Goal: Task Accomplishment & Management: Manage account settings

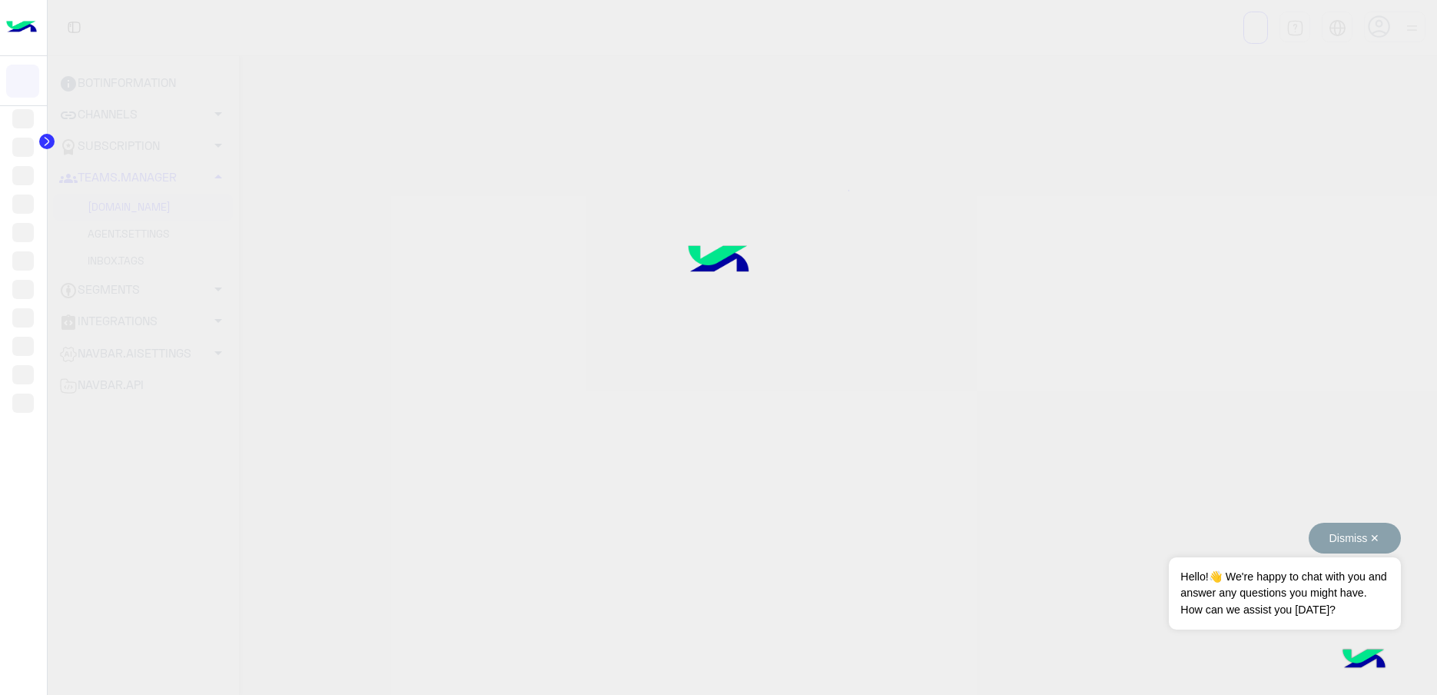
click at [1309, 540] on button "Dismiss ✕" at bounding box center [1355, 538] width 92 height 31
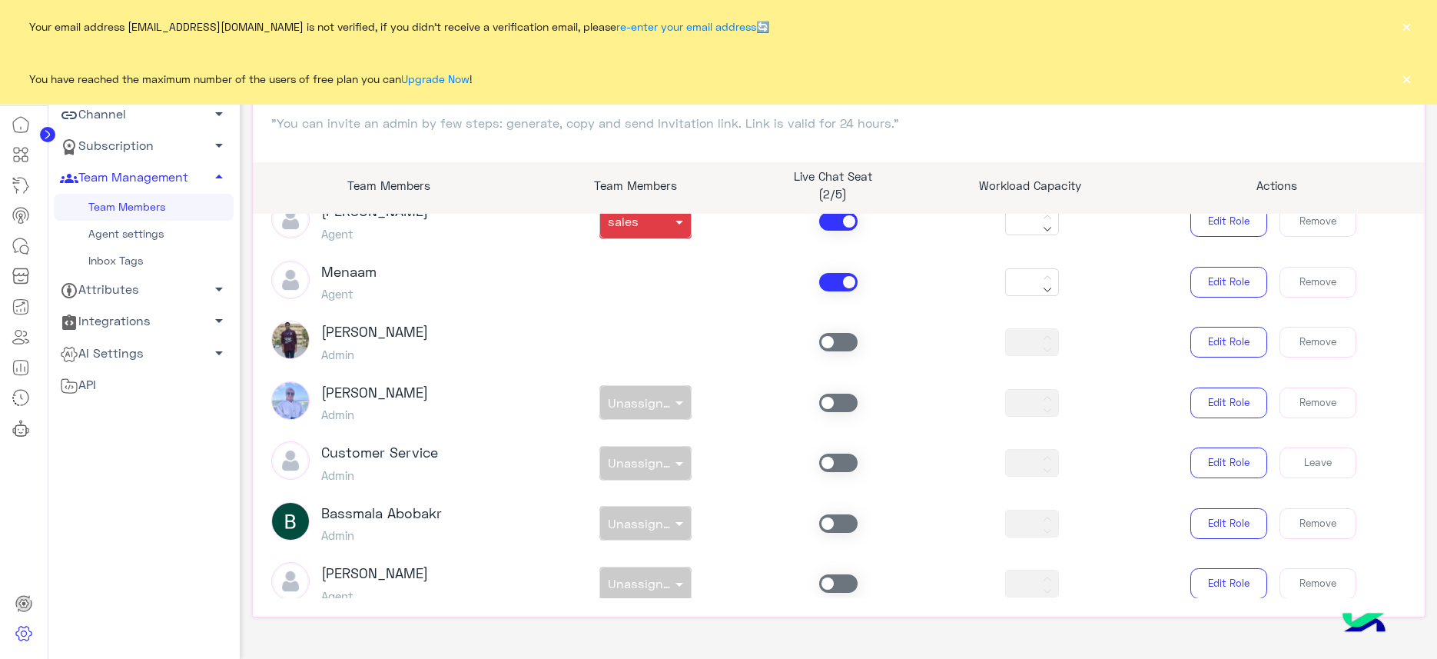
scroll to position [1023, 0]
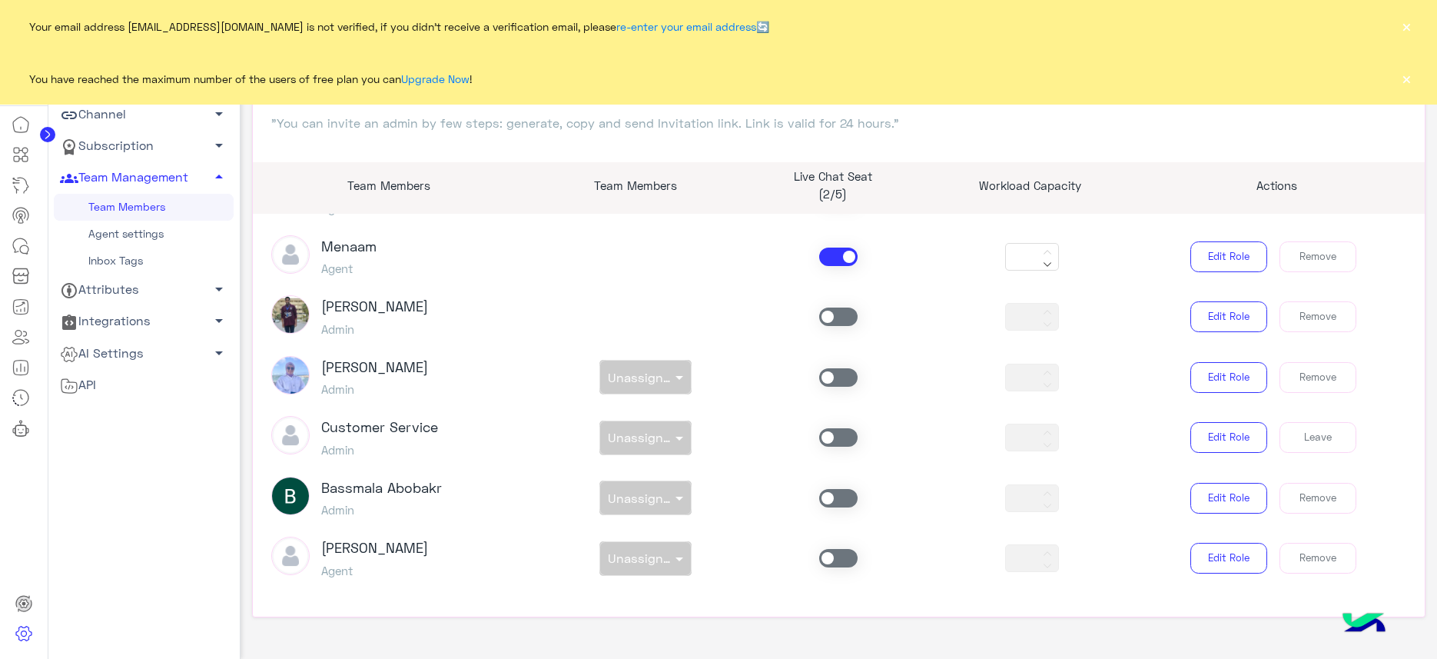
drag, startPoint x: 151, startPoint y: 231, endPoint x: 164, endPoint y: 298, distance: 68.9
click at [151, 230] on link "Agent settings" at bounding box center [144, 234] width 180 height 27
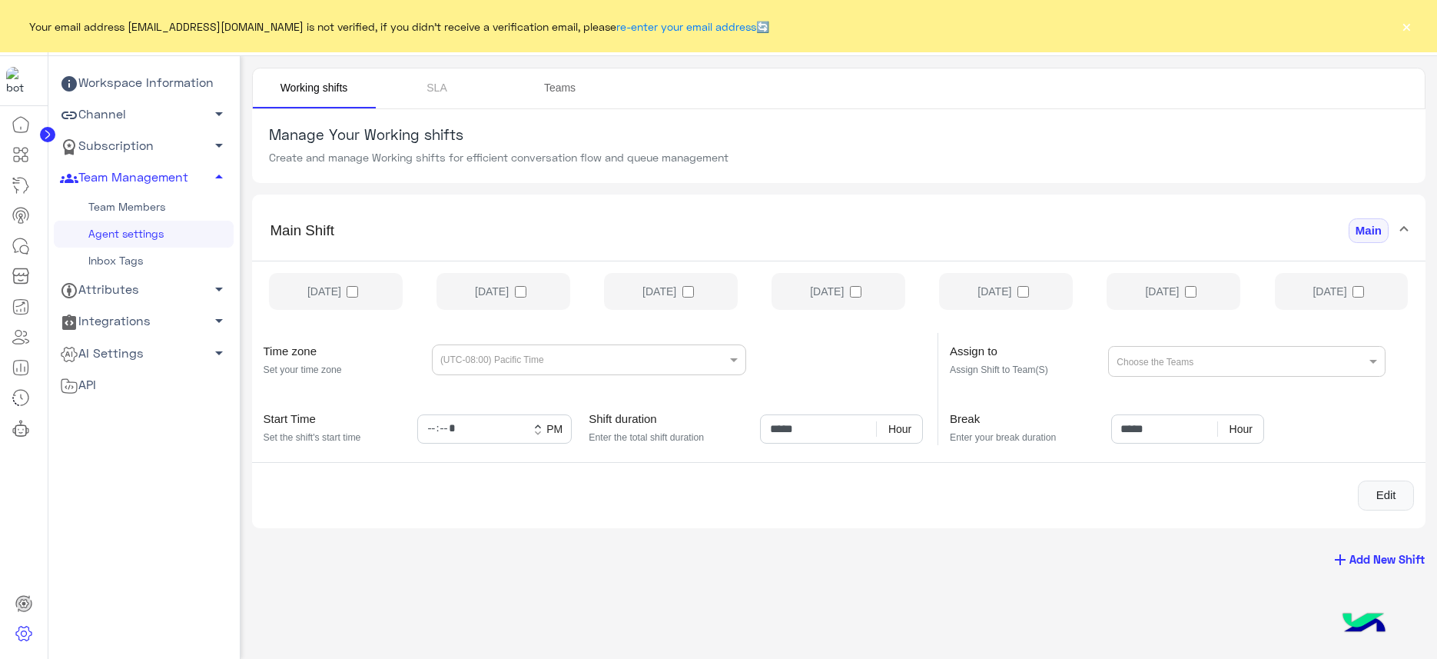
click at [553, 86] on link "Teams" at bounding box center [560, 88] width 123 height 40
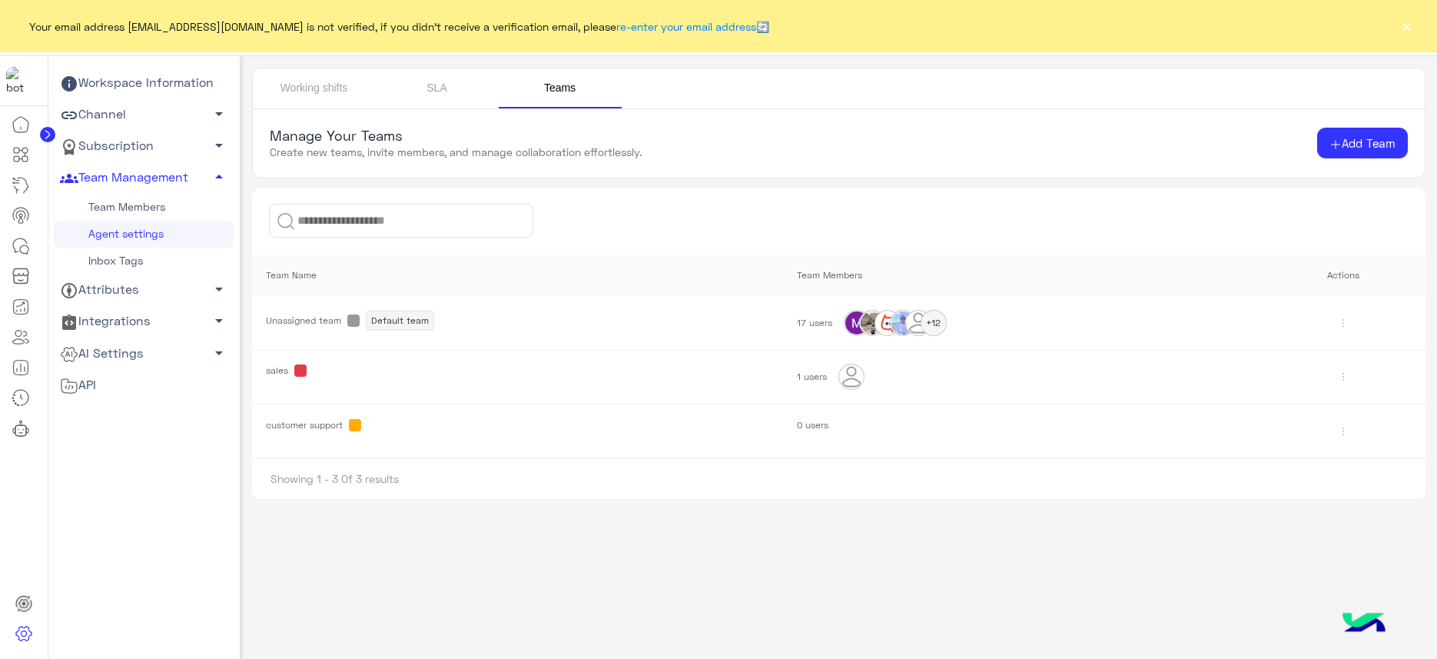
click at [809, 424] on span "0 users" at bounding box center [813, 425] width 32 height 12
click at [649, 414] on td "customer support" at bounding box center [517, 431] width 530 height 55
click at [363, 428] on span "customer support" at bounding box center [517, 425] width 502 height 12
click at [1375, 133] on button "Add Team" at bounding box center [1362, 143] width 91 height 31
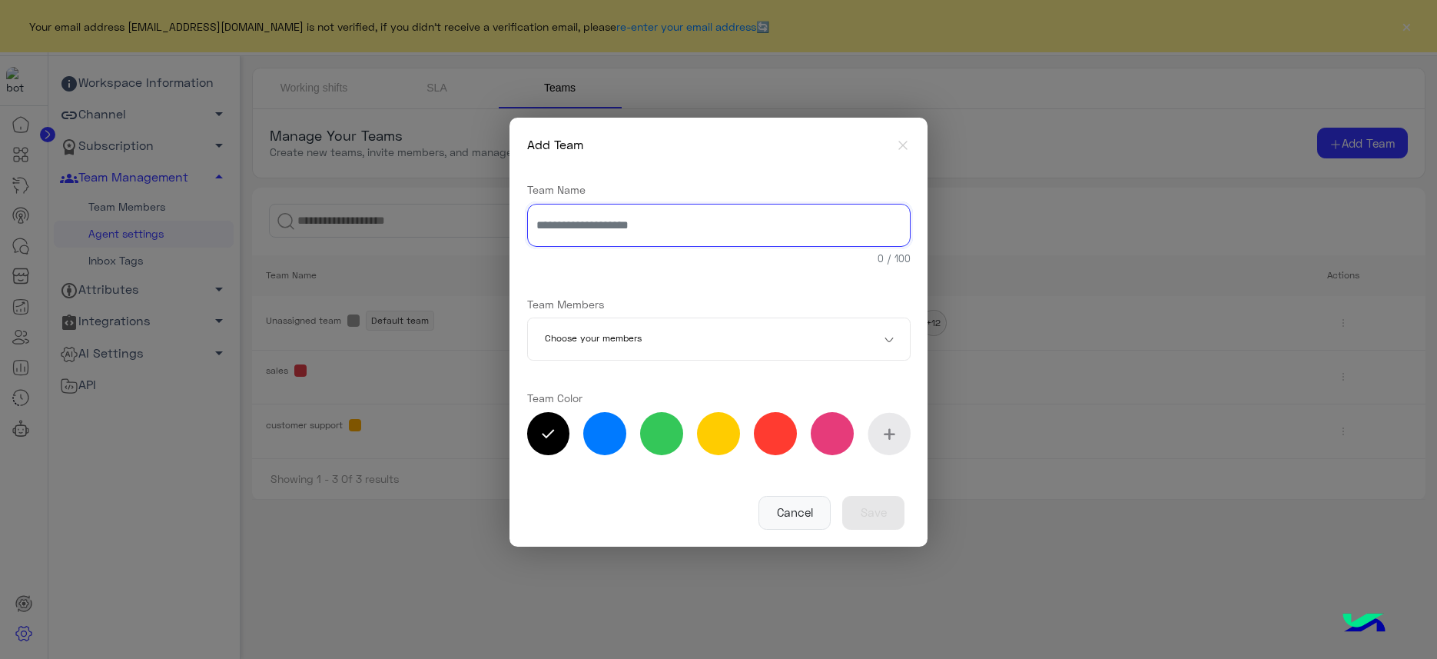
click at [596, 233] on input "text" at bounding box center [718, 225] width 383 height 43
type input "*"
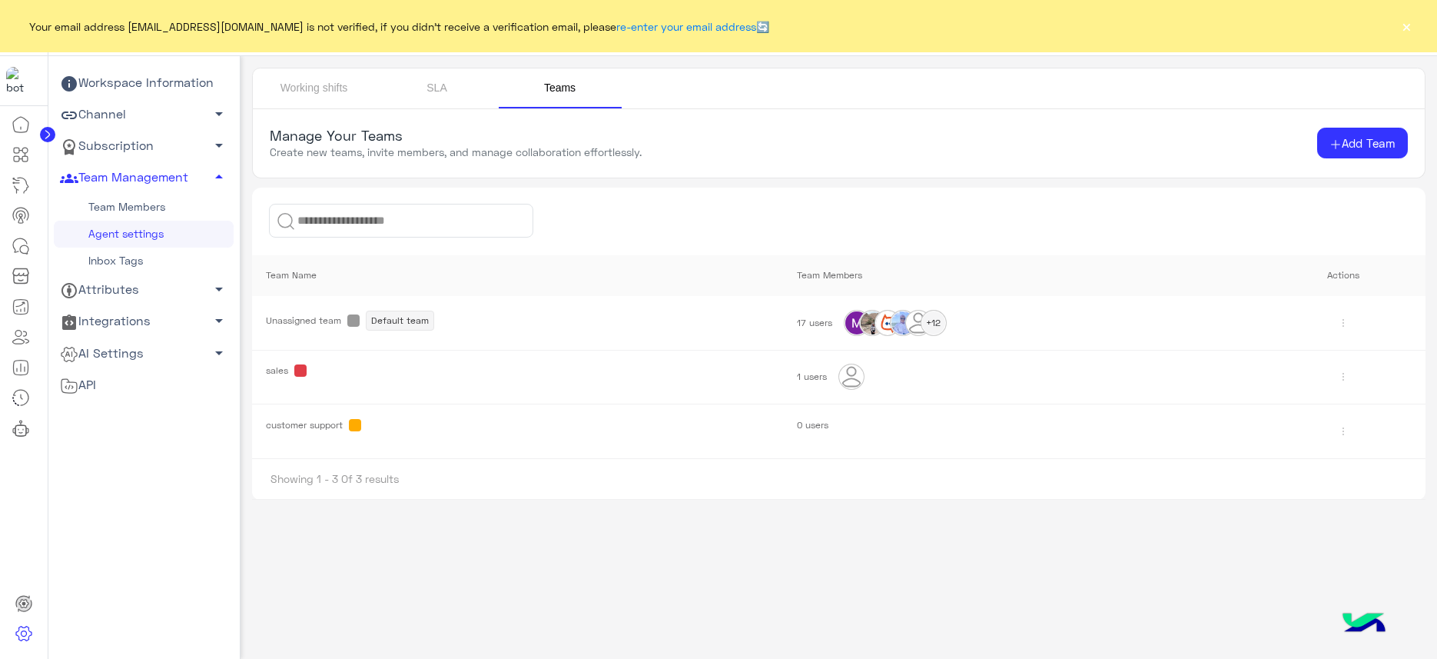
click at [816, 428] on span "0 users" at bounding box center [813, 425] width 32 height 12
click at [844, 375] on img at bounding box center [851, 376] width 25 height 25
click at [801, 382] on div "1 users" at bounding box center [1022, 376] width 450 height 25
click at [815, 370] on span "1 users" at bounding box center [812, 376] width 30 height 12
click at [433, 94] on link "SLA" at bounding box center [437, 88] width 123 height 40
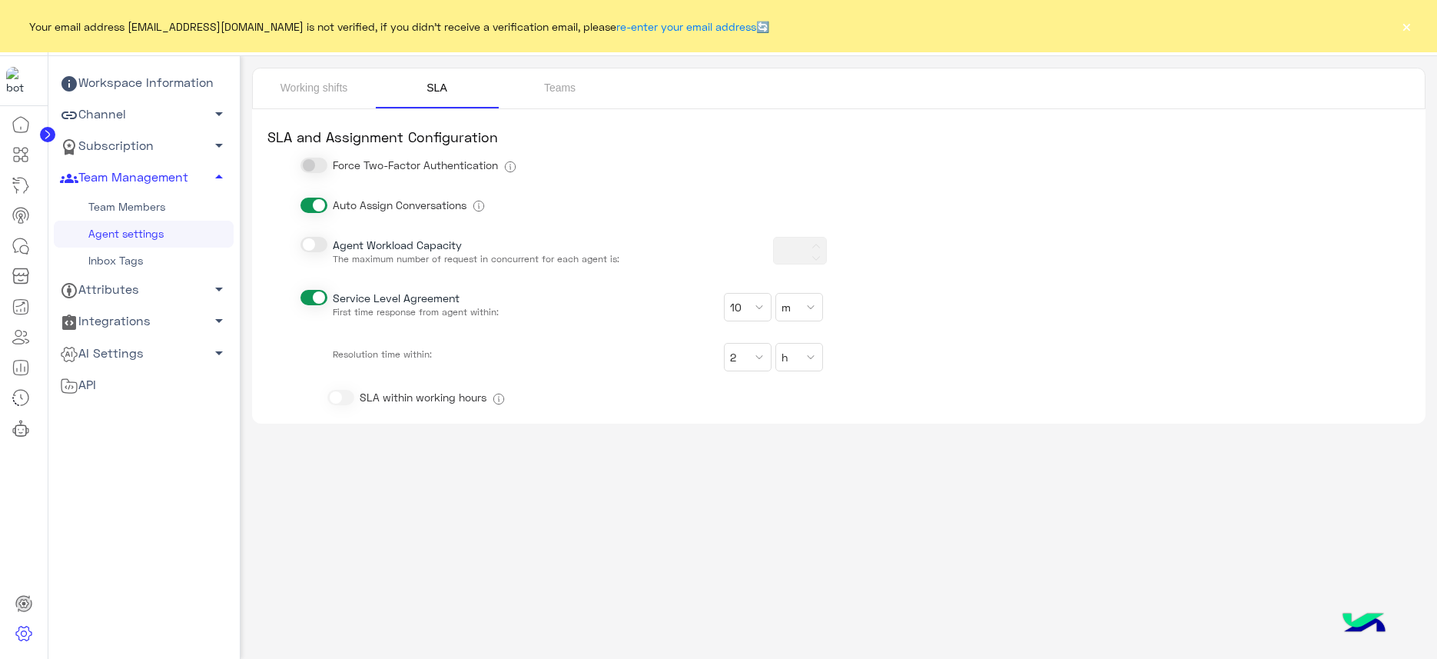
type input "***"
click at [314, 89] on link "Working shifts" at bounding box center [314, 88] width 123 height 40
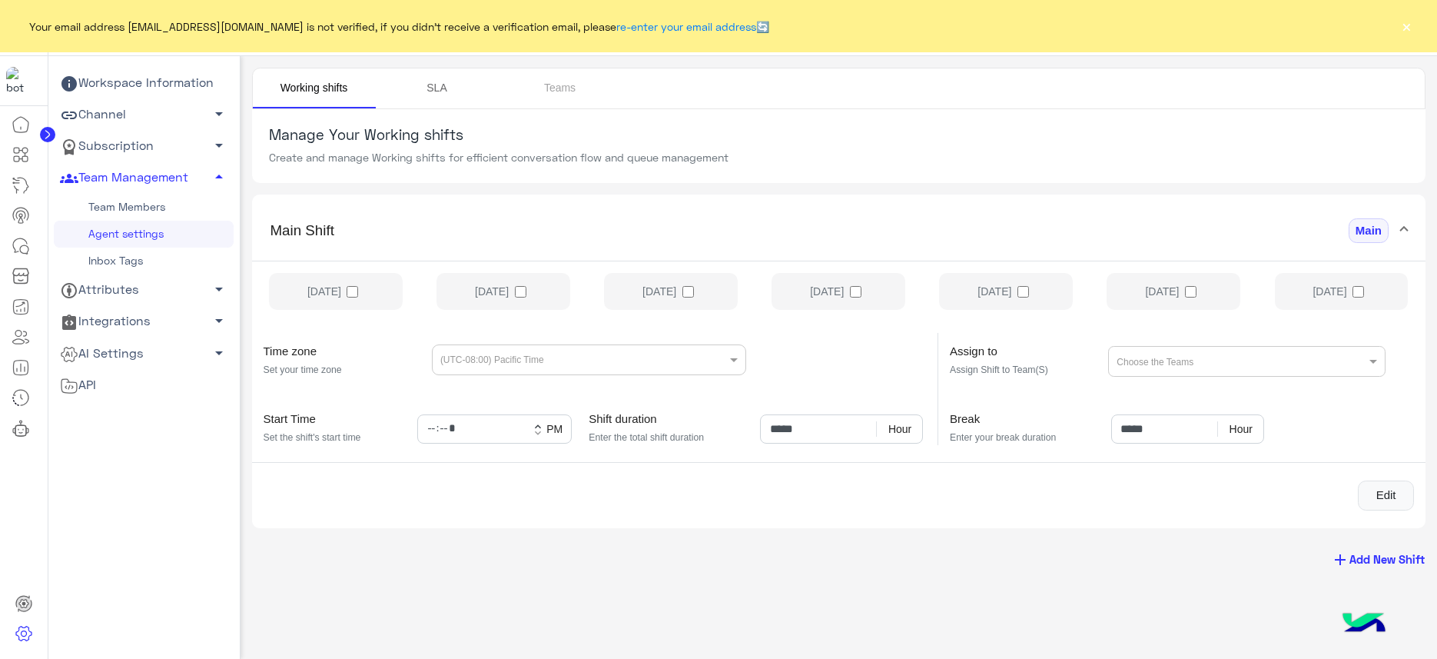
click at [447, 93] on link "SLA" at bounding box center [437, 88] width 123 height 40
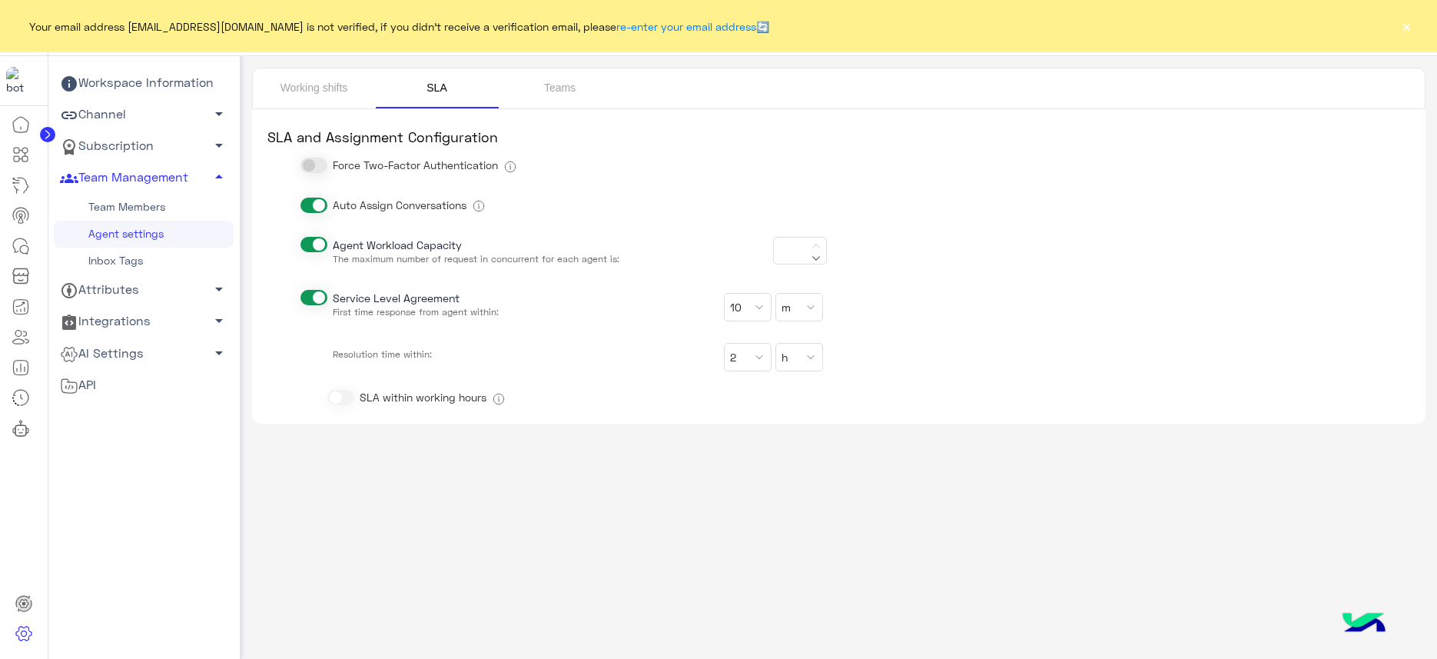
type input "***"
click at [561, 91] on link "Teams" at bounding box center [560, 88] width 123 height 40
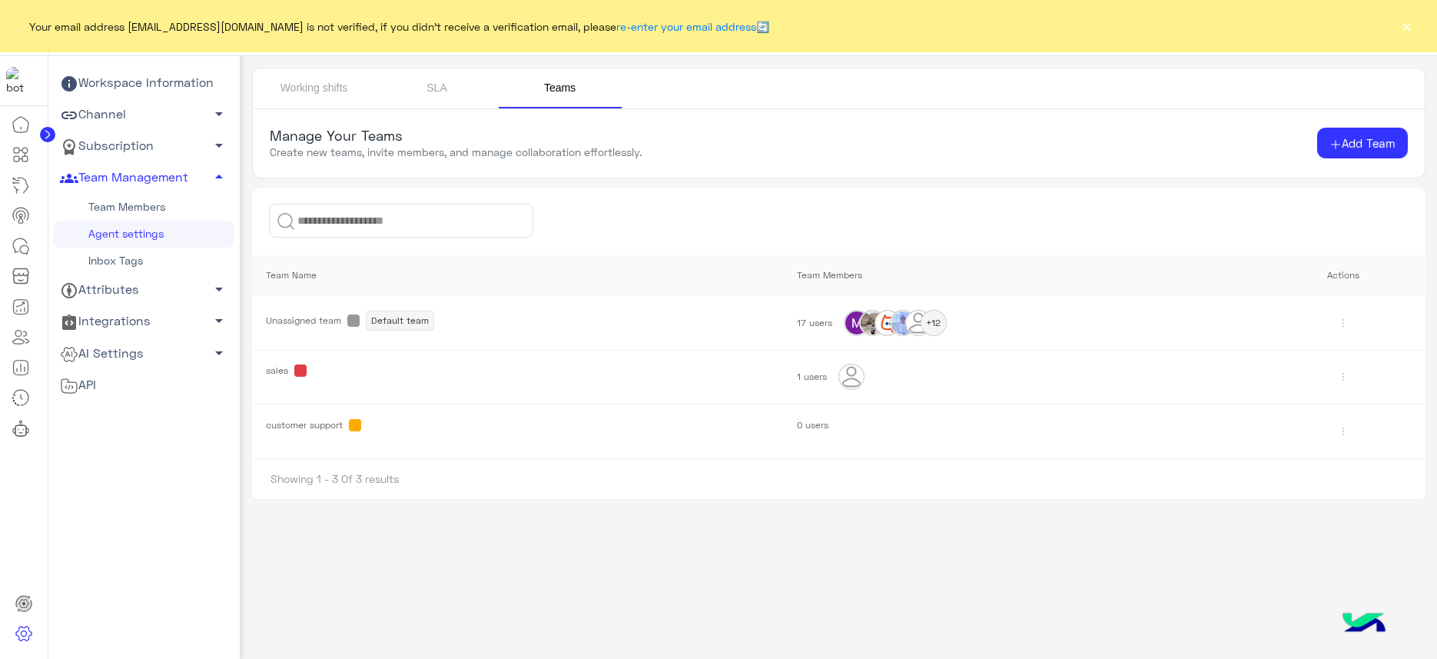
drag, startPoint x: 818, startPoint y: 423, endPoint x: 815, endPoint y: 402, distance: 21.6
click at [816, 423] on span "0 users" at bounding box center [813, 425] width 32 height 12
click at [831, 369] on div "1 users" at bounding box center [1022, 376] width 450 height 25
click at [839, 376] on img at bounding box center [851, 376] width 25 height 25
click at [853, 376] on img at bounding box center [851, 376] width 25 height 25
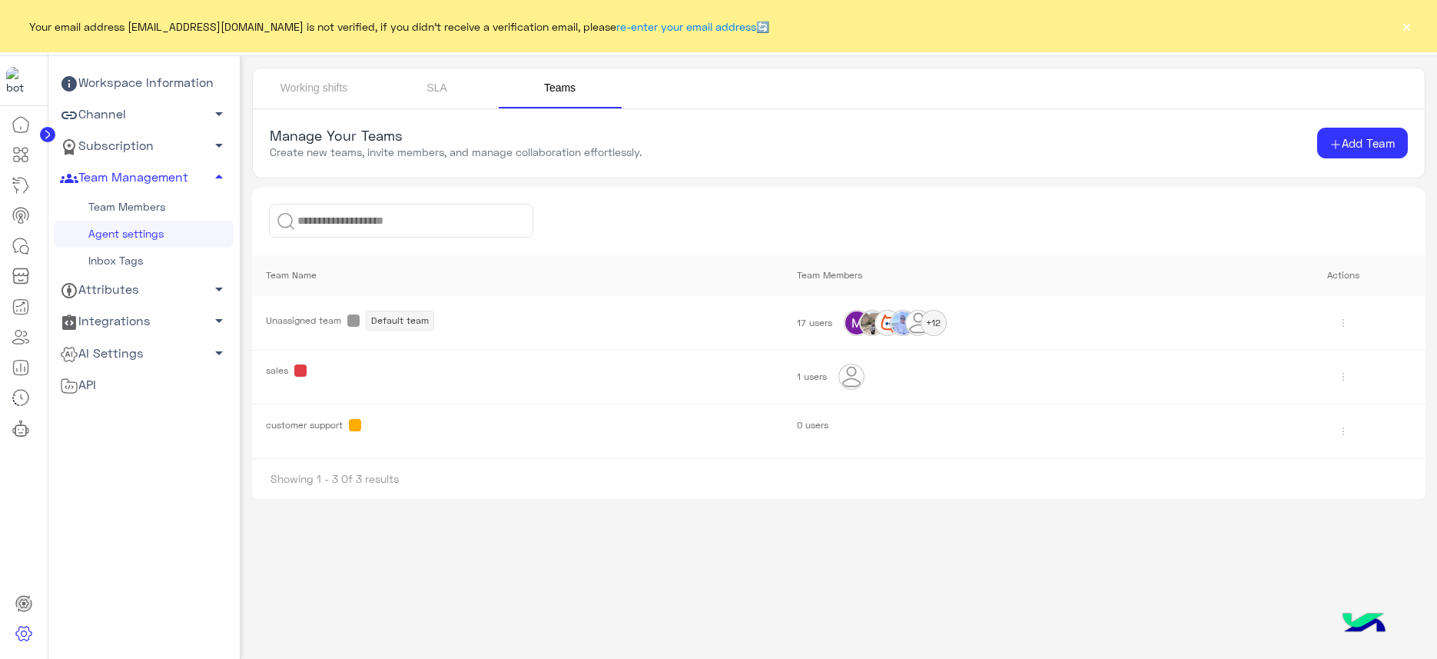
click at [853, 376] on img at bounding box center [851, 376] width 25 height 25
click at [808, 371] on span "1 users" at bounding box center [812, 376] width 30 height 12
click at [297, 373] on span at bounding box center [300, 370] width 12 height 12
click at [295, 366] on span at bounding box center [300, 370] width 12 height 12
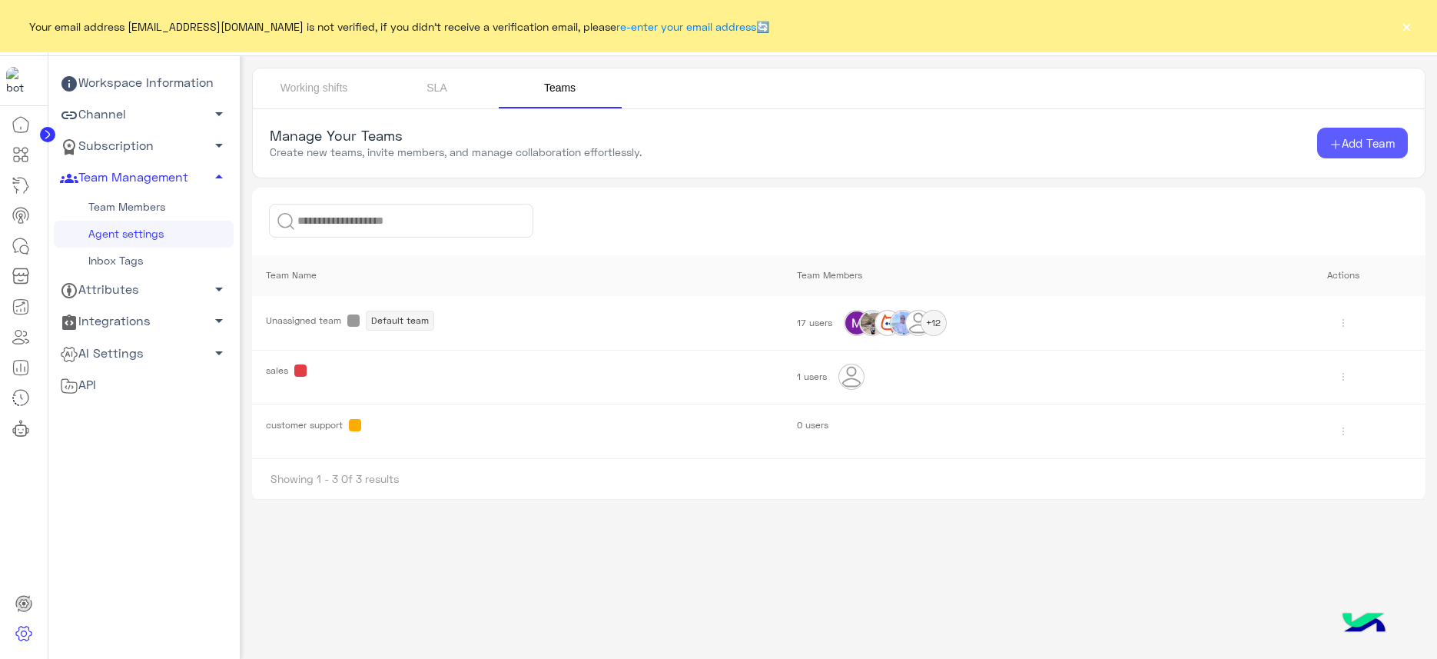
click at [1372, 150] on button "Add Team" at bounding box center [1362, 143] width 91 height 31
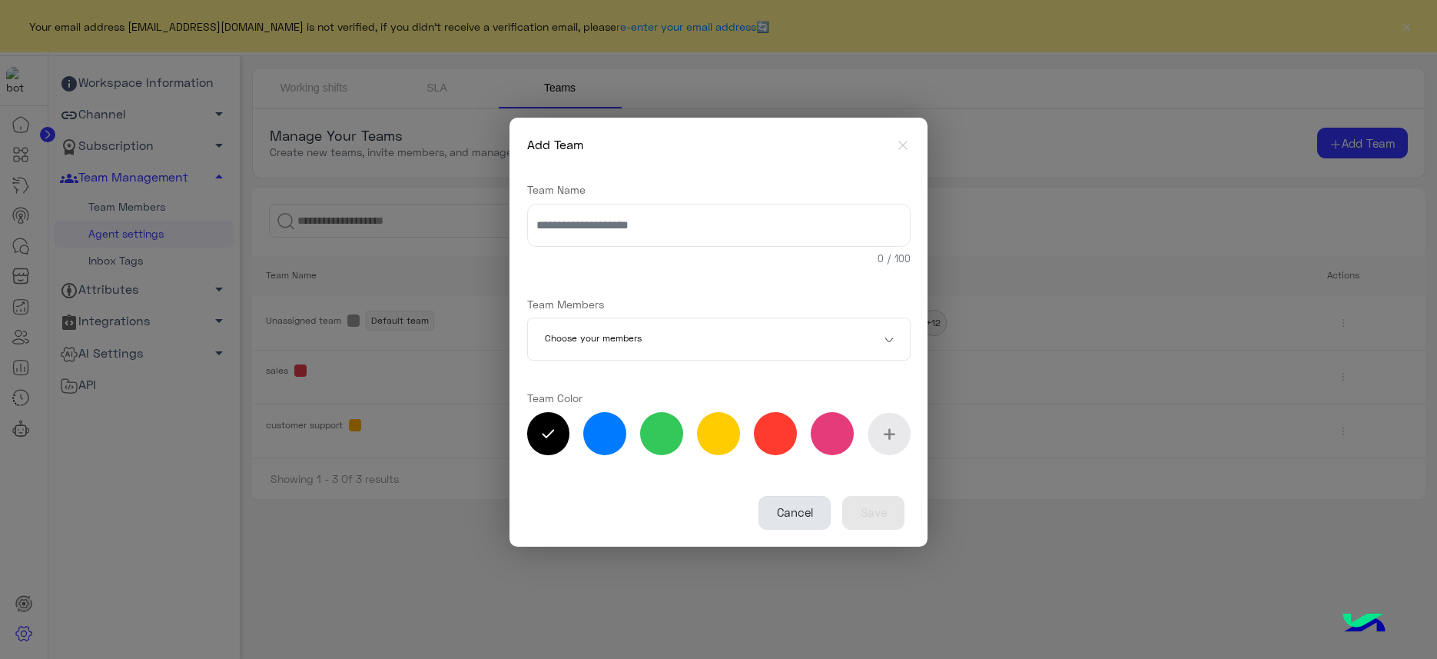
click at [794, 513] on button "Cancel" at bounding box center [794, 513] width 72 height 34
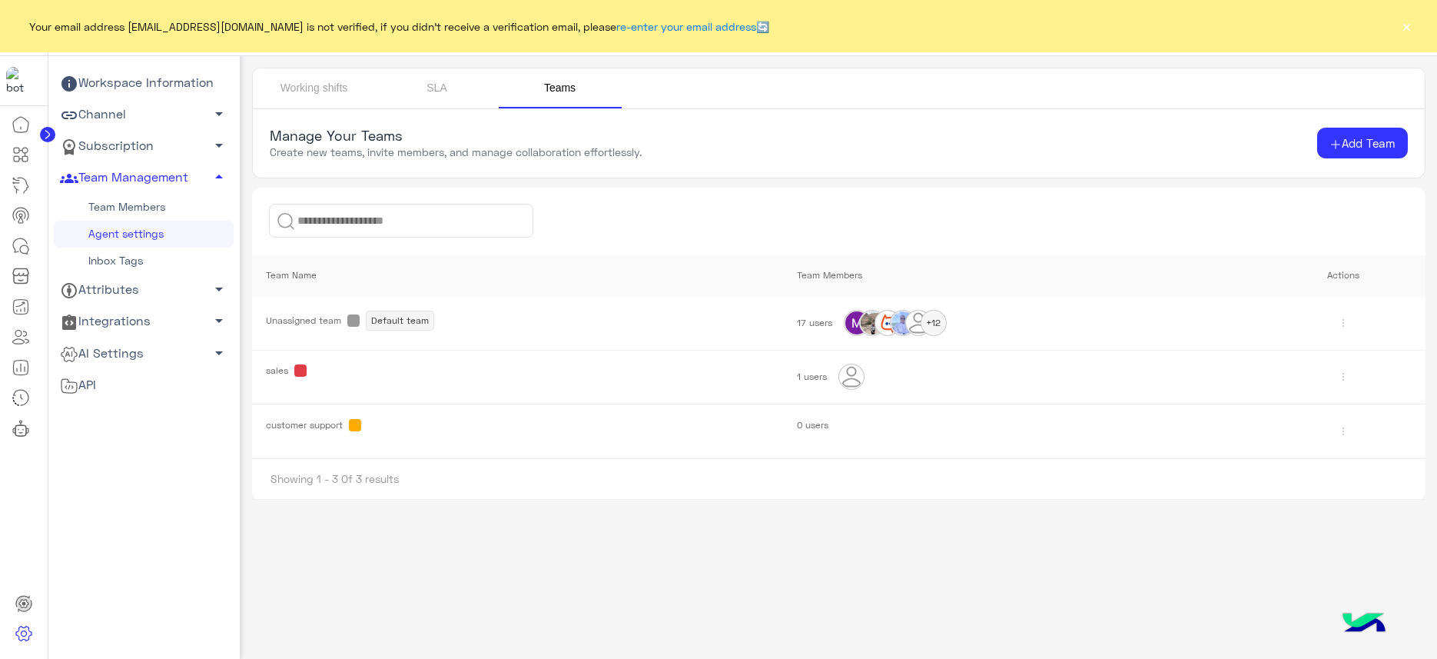
click at [122, 204] on link "Team Members" at bounding box center [144, 207] width 180 height 27
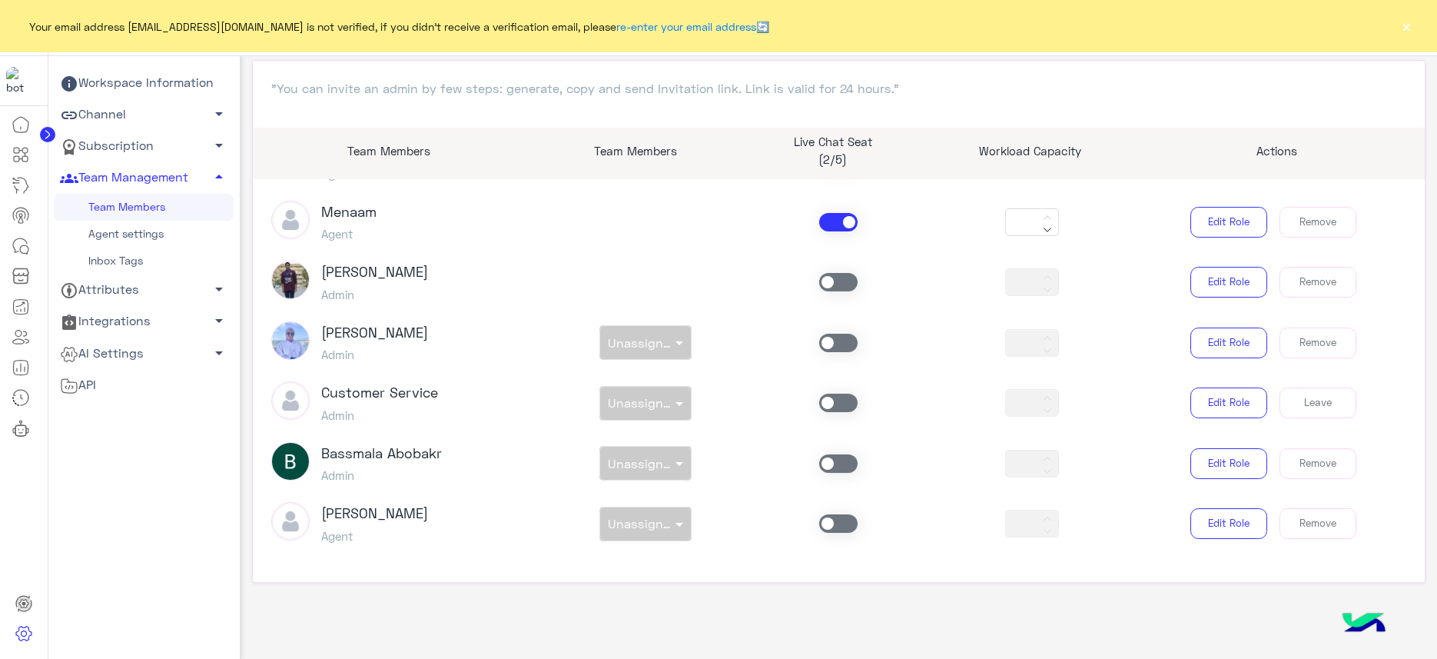
scroll to position [831, 0]
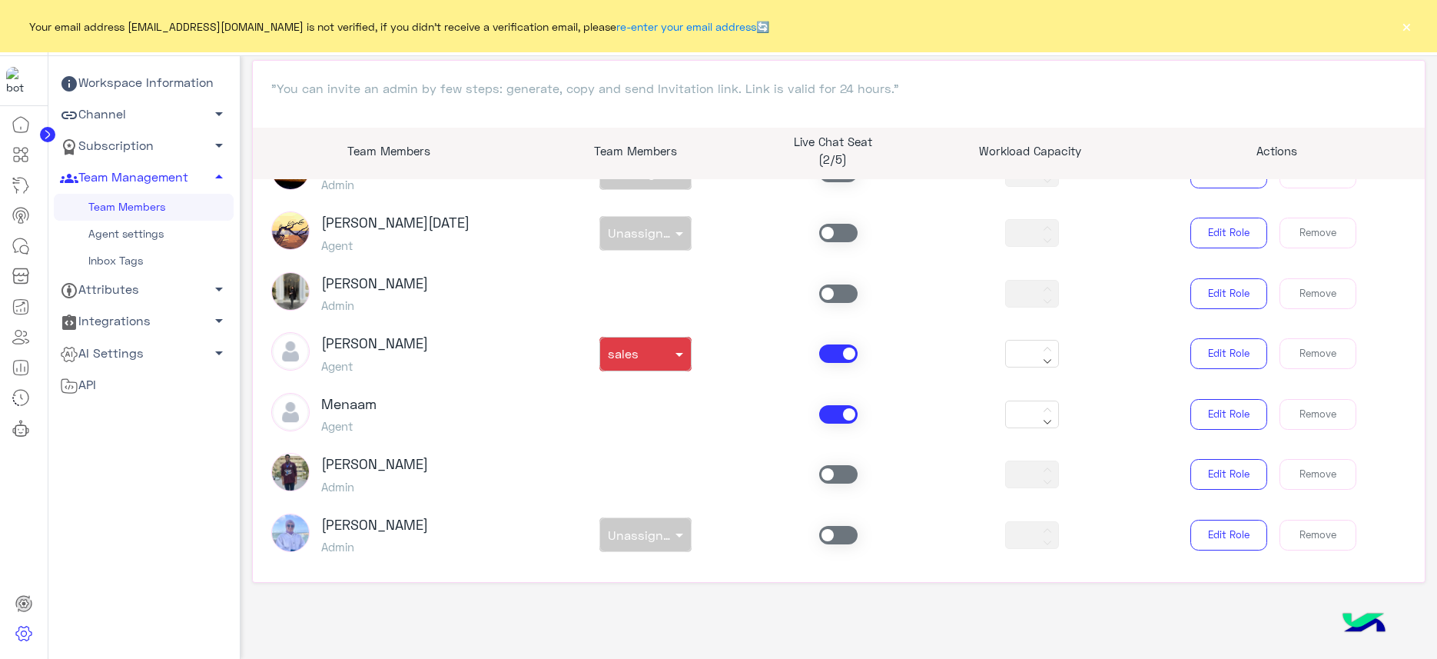
drag, startPoint x: 383, startPoint y: 400, endPoint x: 321, endPoint y: 397, distance: 62.3
click at [321, 397] on div "Menaam Agent" at bounding box center [405, 414] width 290 height 43
copy h3 "Menaam"
click at [127, 233] on link "Agent settings" at bounding box center [144, 234] width 180 height 27
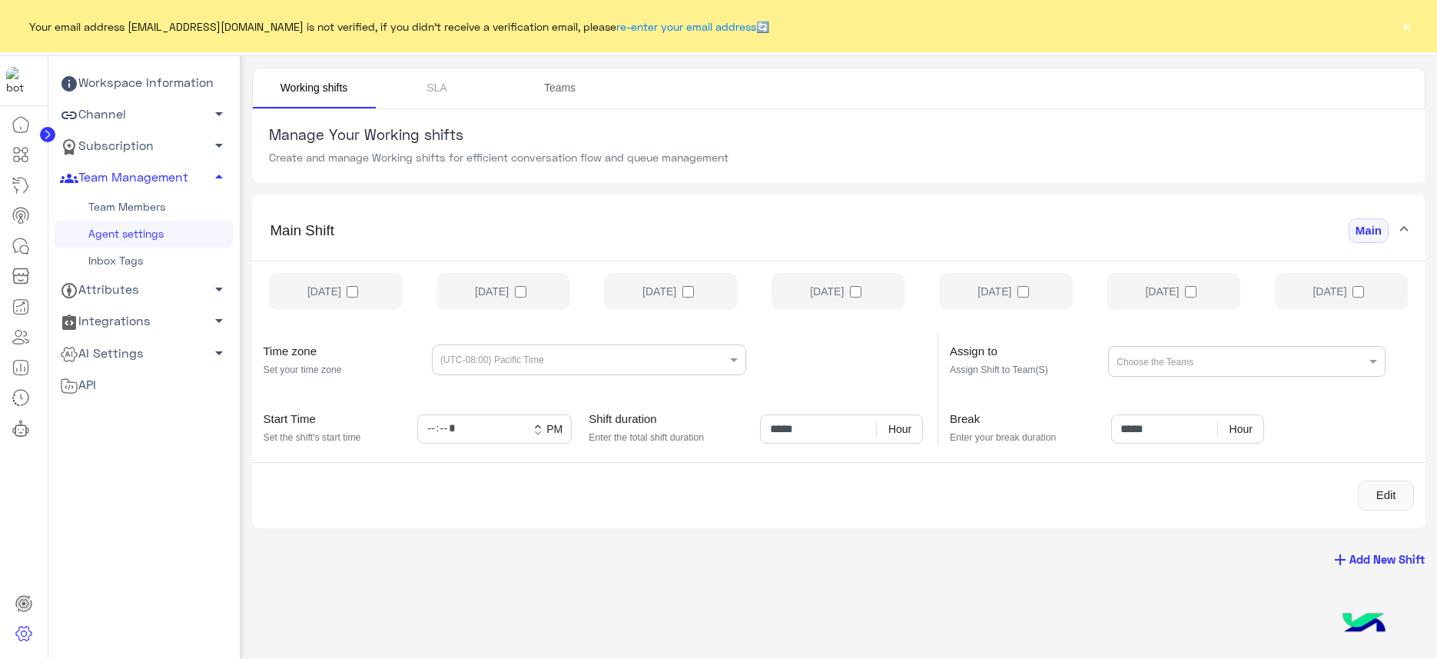
click at [563, 82] on link "Teams" at bounding box center [560, 88] width 123 height 40
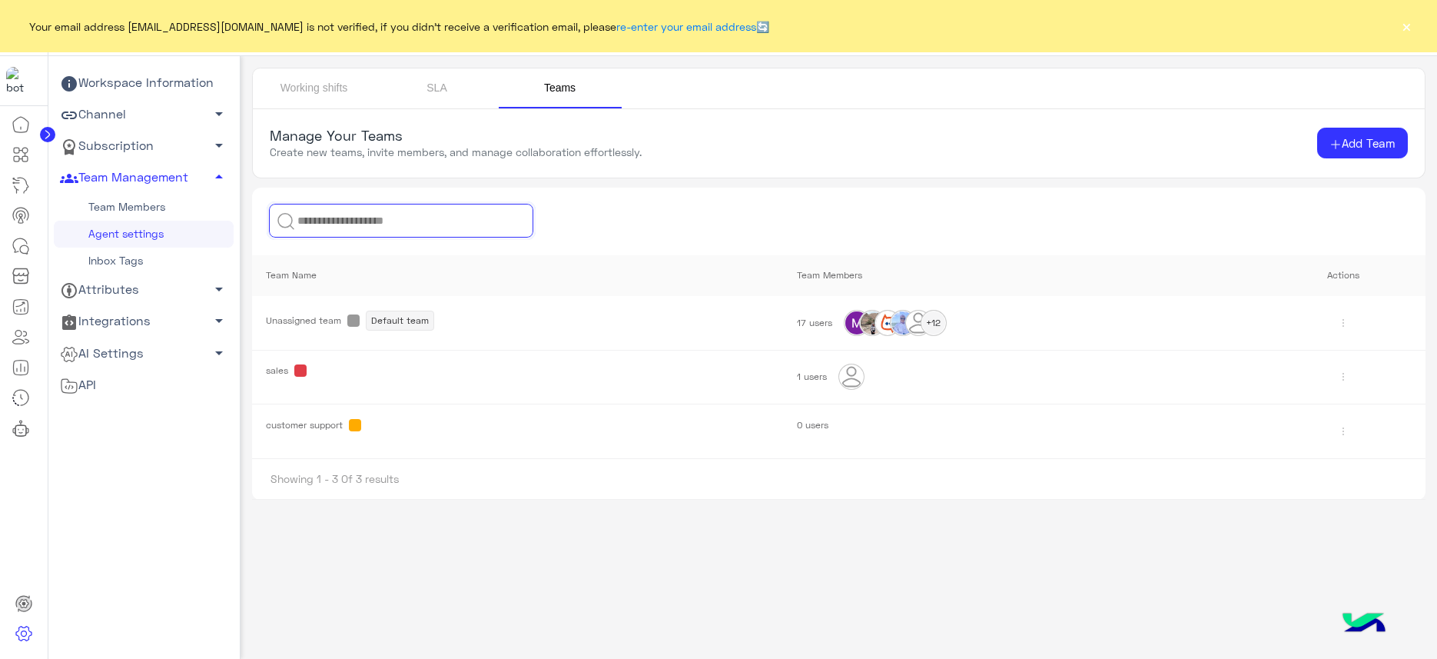
click at [365, 223] on input at bounding box center [401, 221] width 264 height 34
paste input "******"
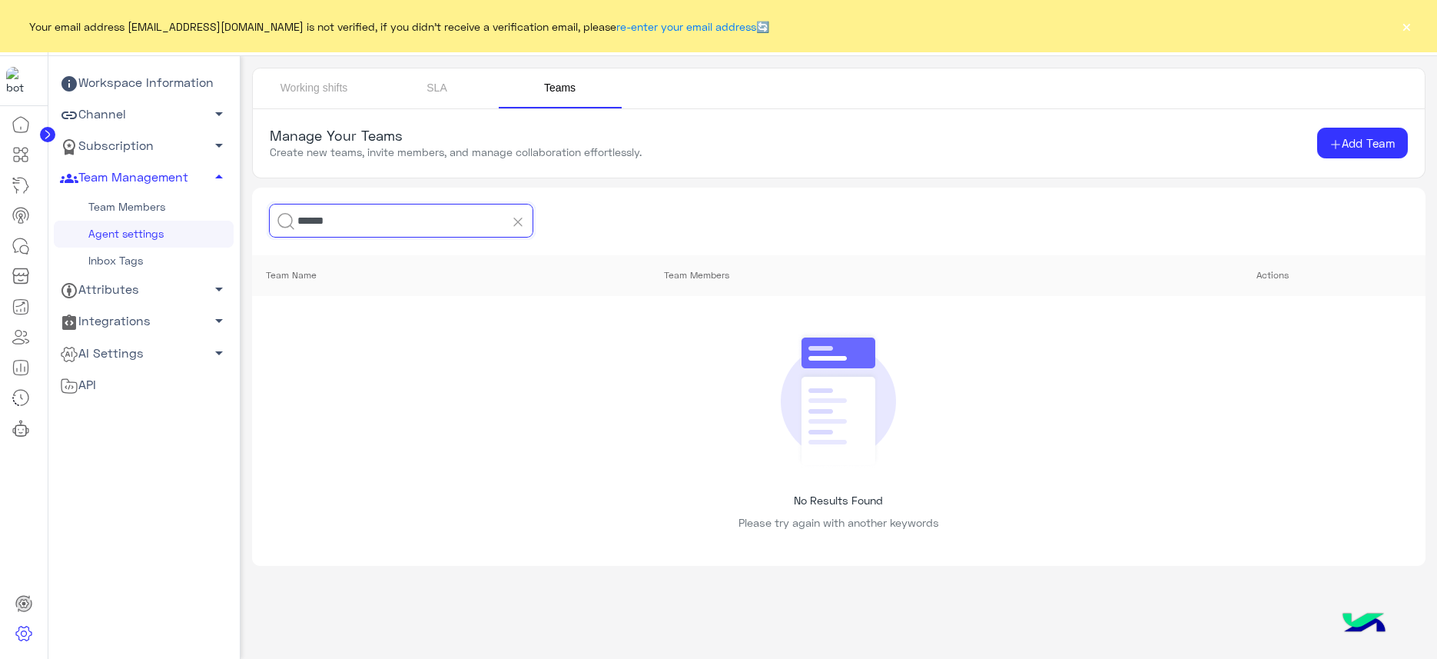
type input "******"
click at [517, 227] on icon at bounding box center [517, 221] width 15 height 15
click at [355, 216] on input at bounding box center [401, 221] width 264 height 34
paste input "******"
type input "******"
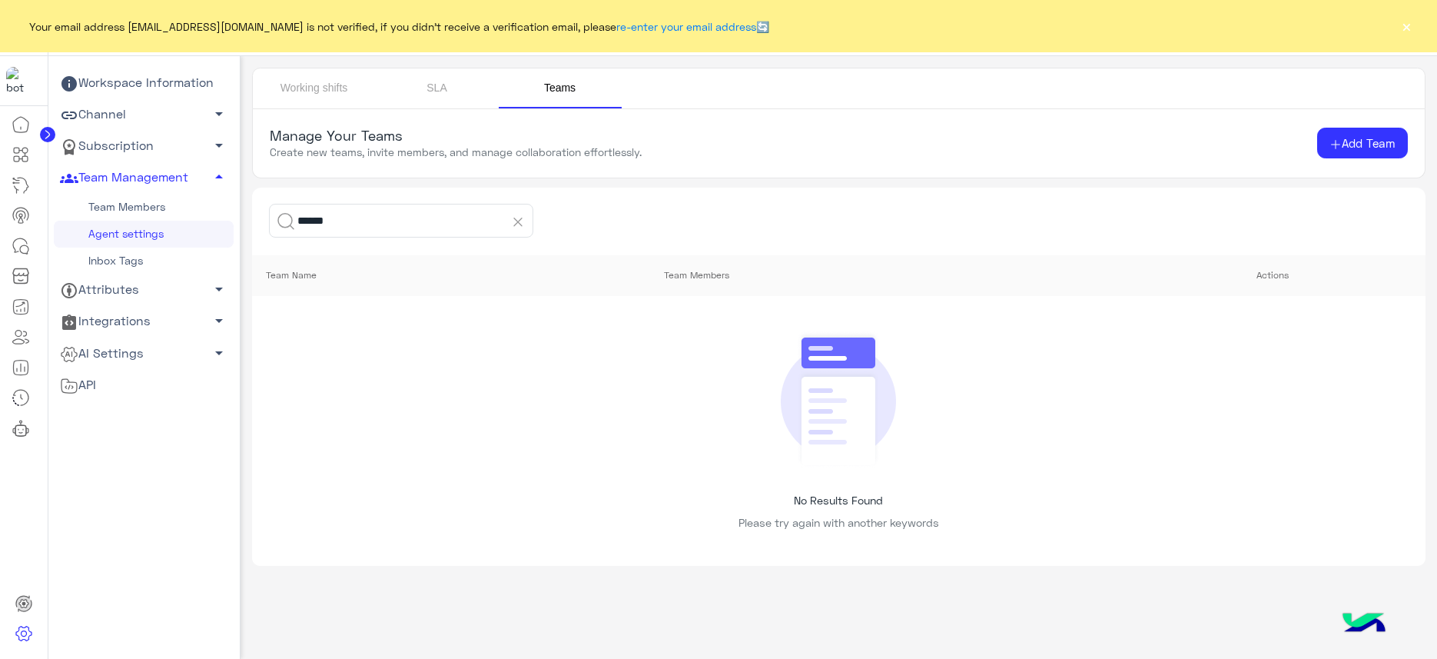
click at [523, 227] on icon at bounding box center [517, 221] width 15 height 15
click at [1368, 148] on span "Add Team" at bounding box center [1369, 143] width 54 height 14
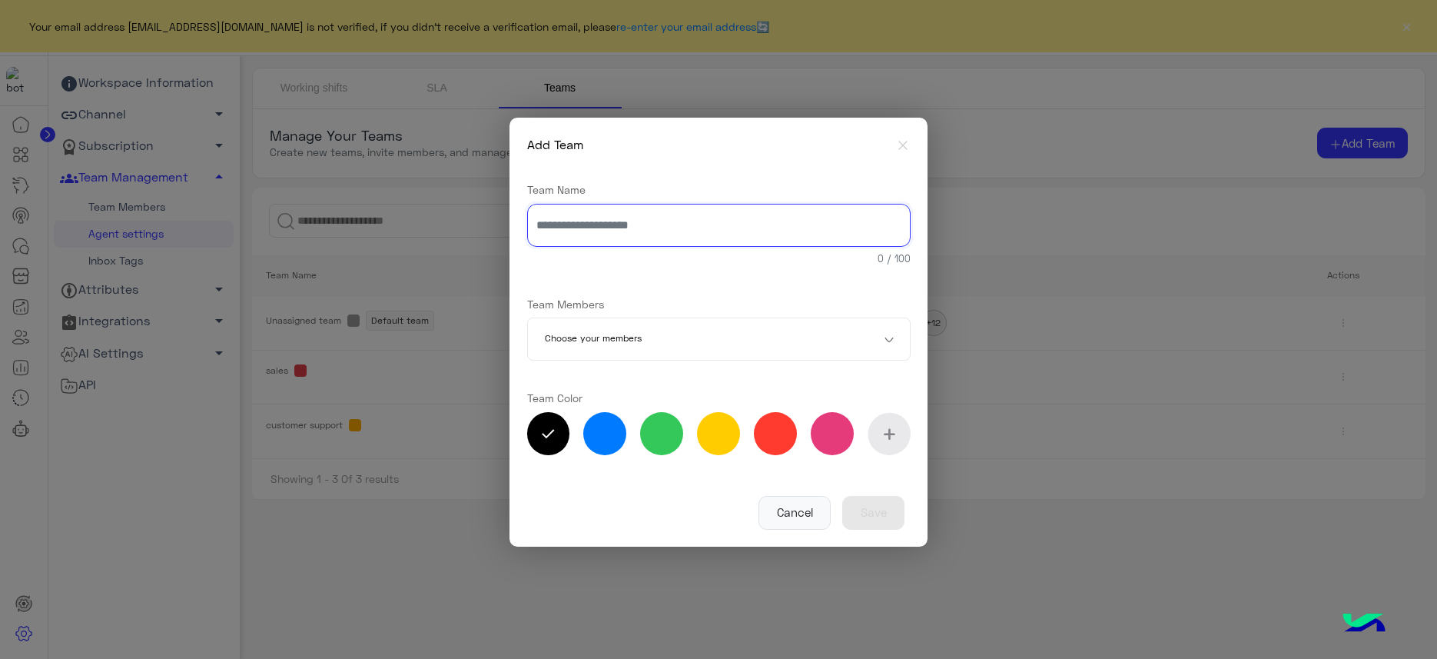
click at [608, 224] on input "text" at bounding box center [718, 225] width 383 height 43
paste input "******"
type input "******"
click at [720, 433] on label at bounding box center [718, 433] width 43 height 43
type input "*******"
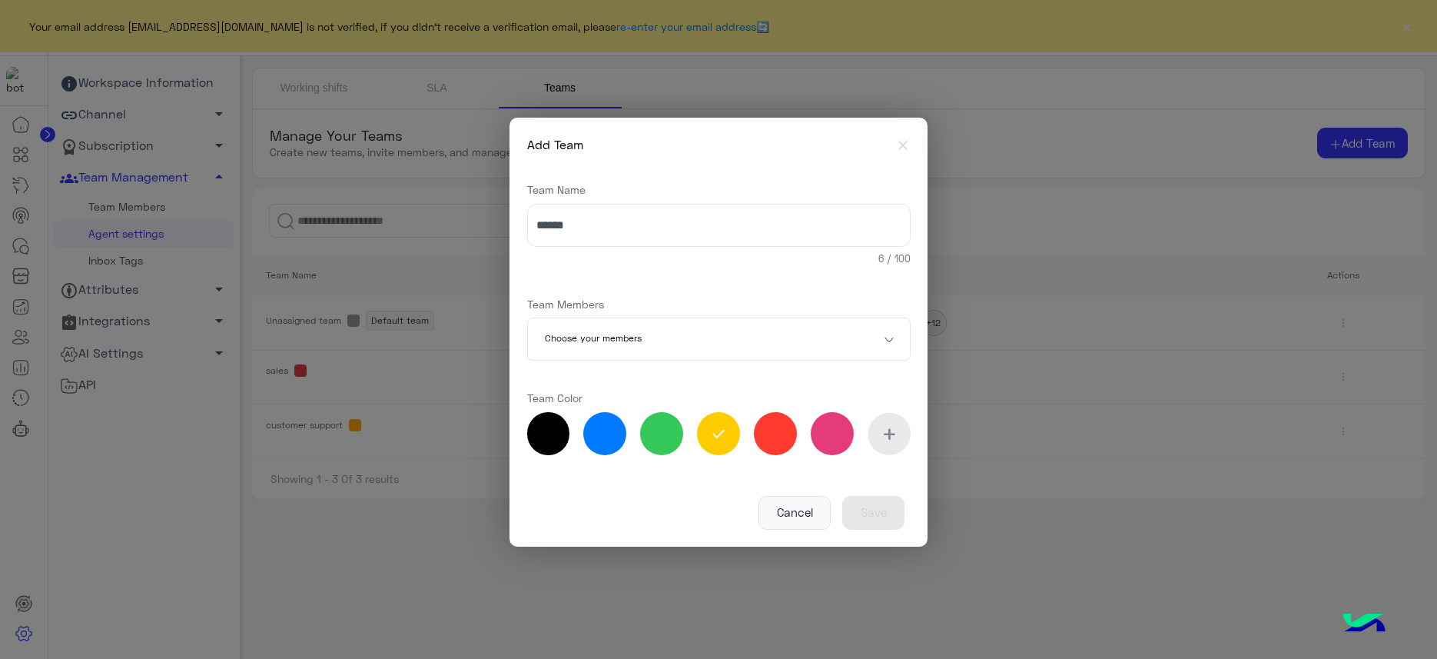
click at [659, 350] on input "text" at bounding box center [696, 339] width 303 height 43
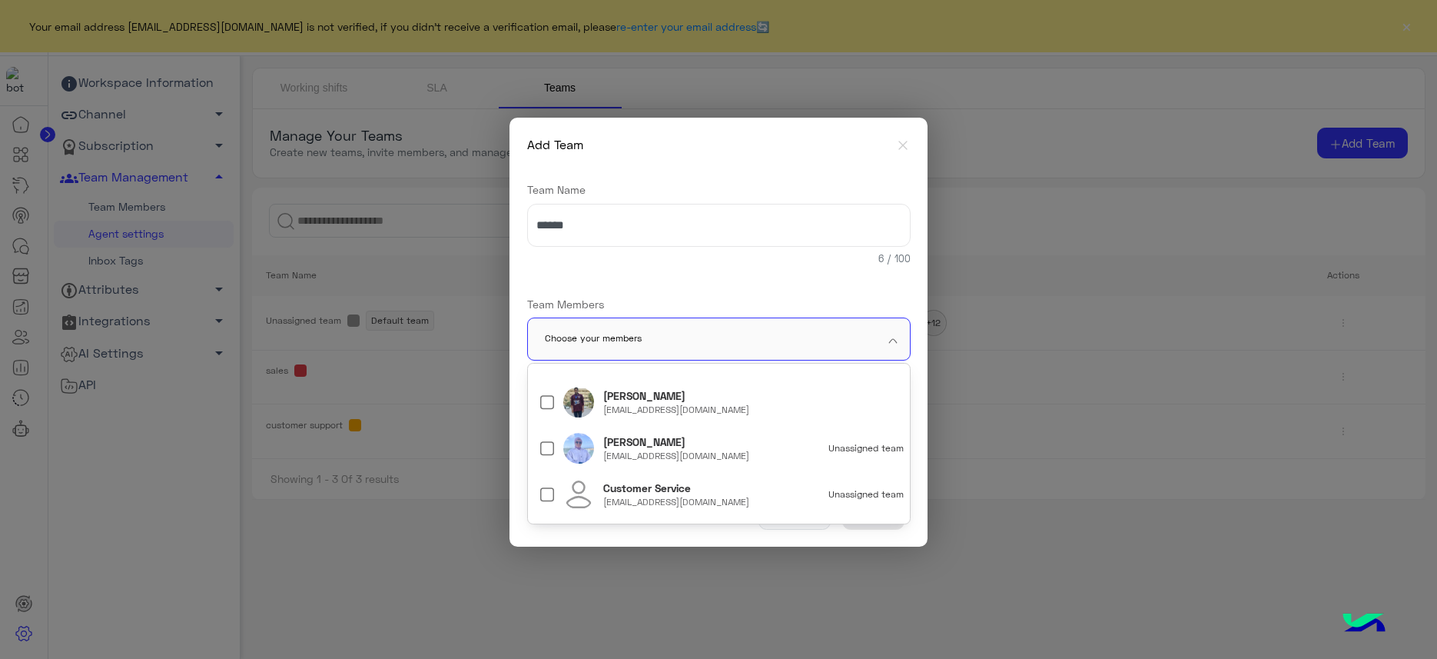
scroll to position [721, 0]
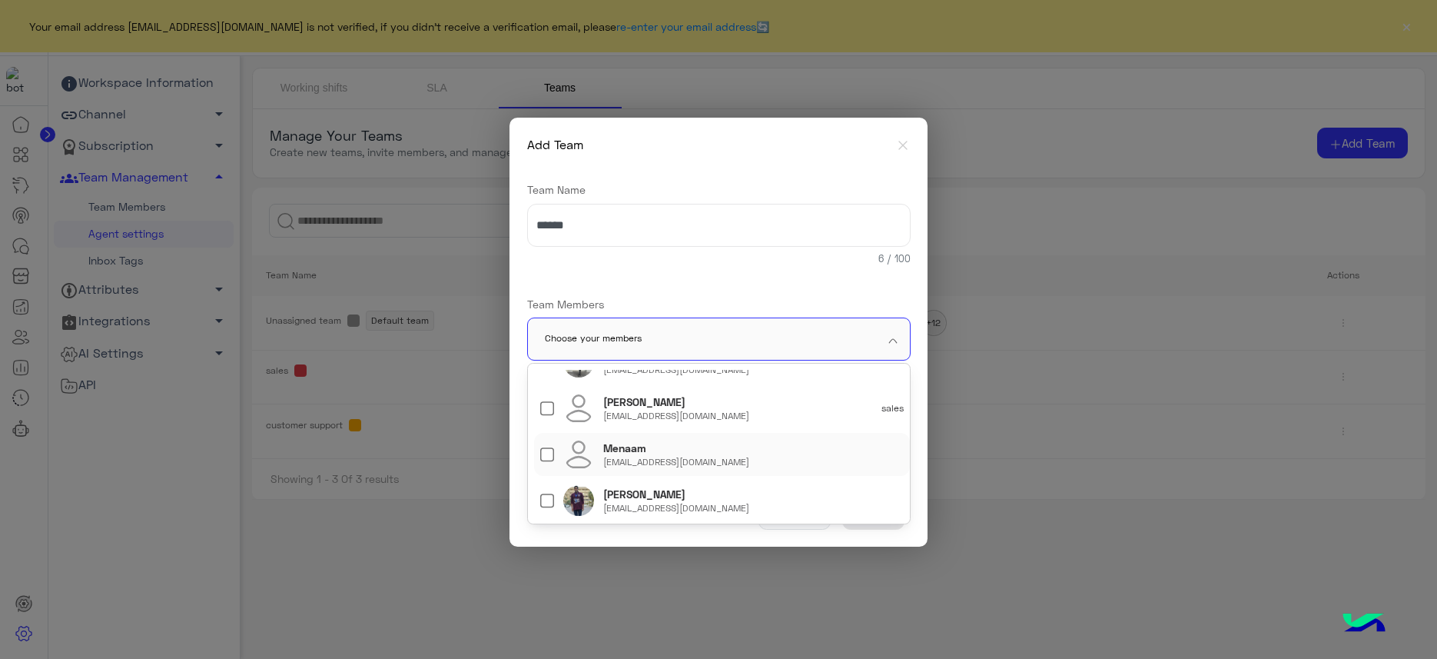
click at [539, 454] on div "Menaam [EMAIL_ADDRESS][DOMAIN_NAME]" at bounding box center [722, 454] width 376 height 43
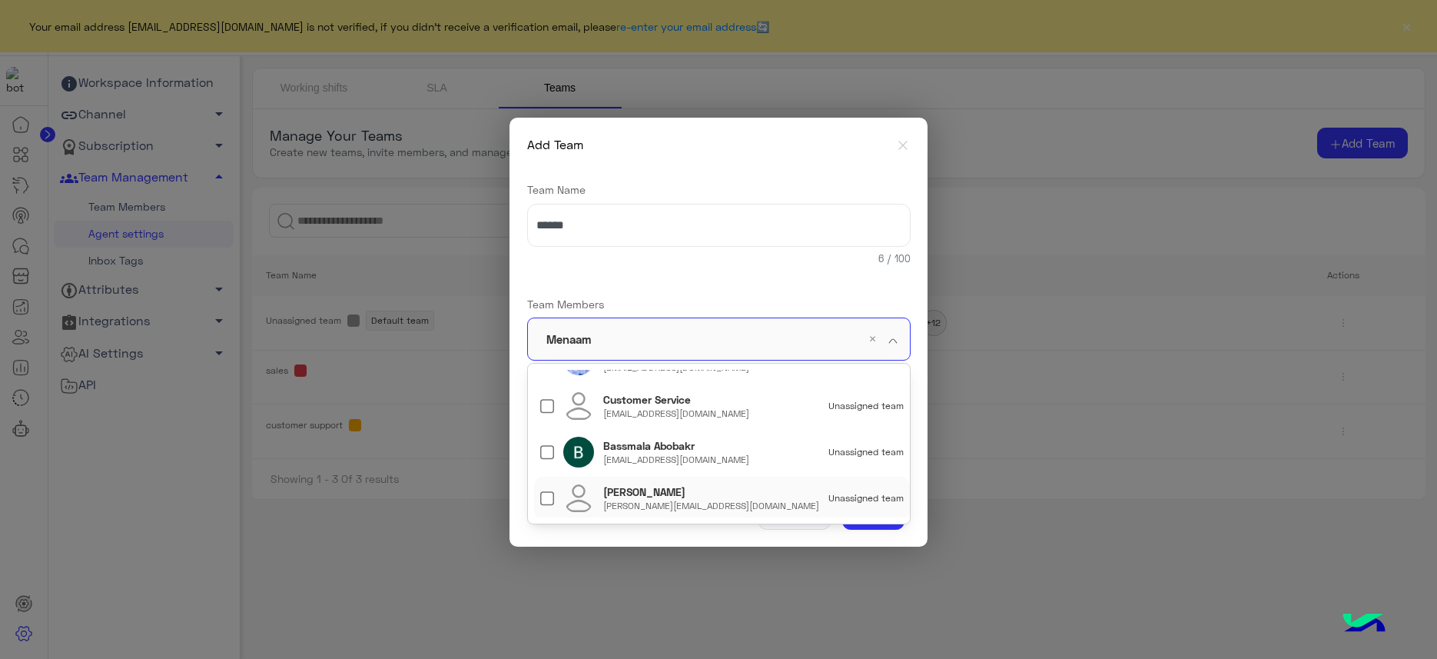
scroll to position [914, 0]
click at [897, 337] on span at bounding box center [890, 340] width 19 height 16
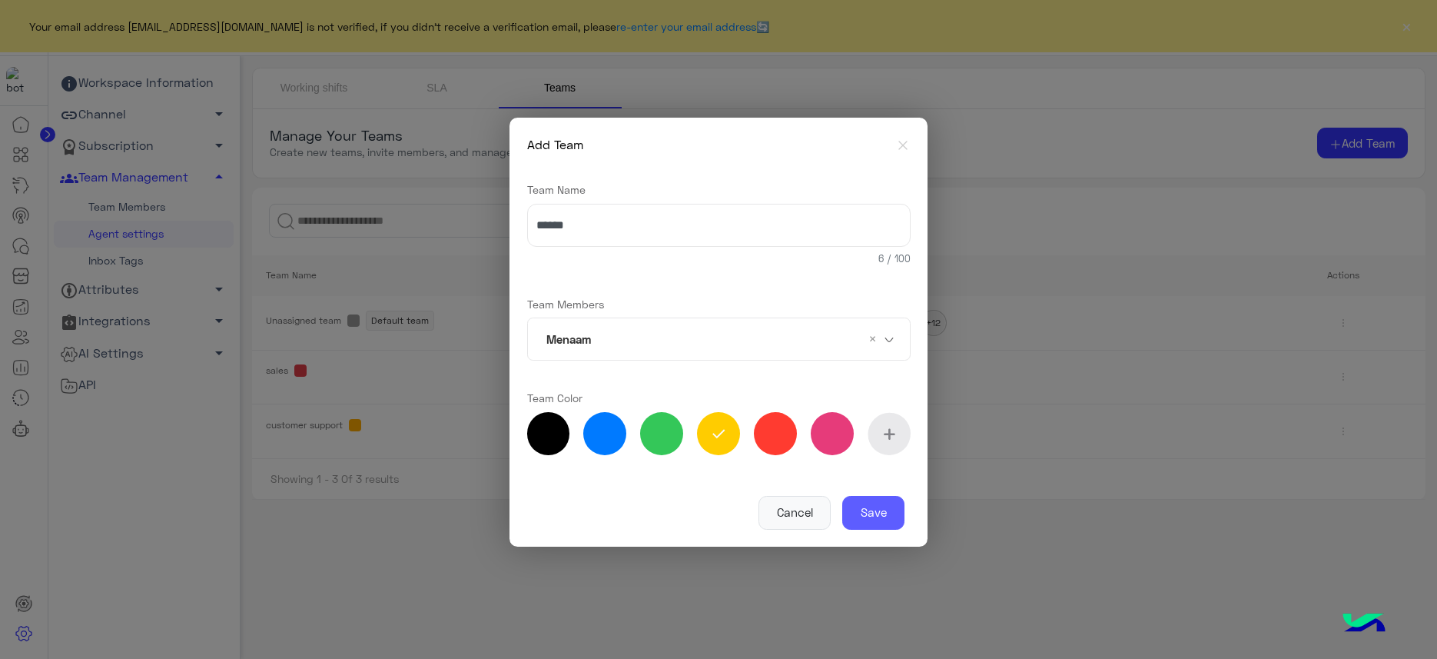
click at [872, 513] on button "Save" at bounding box center [873, 513] width 62 height 34
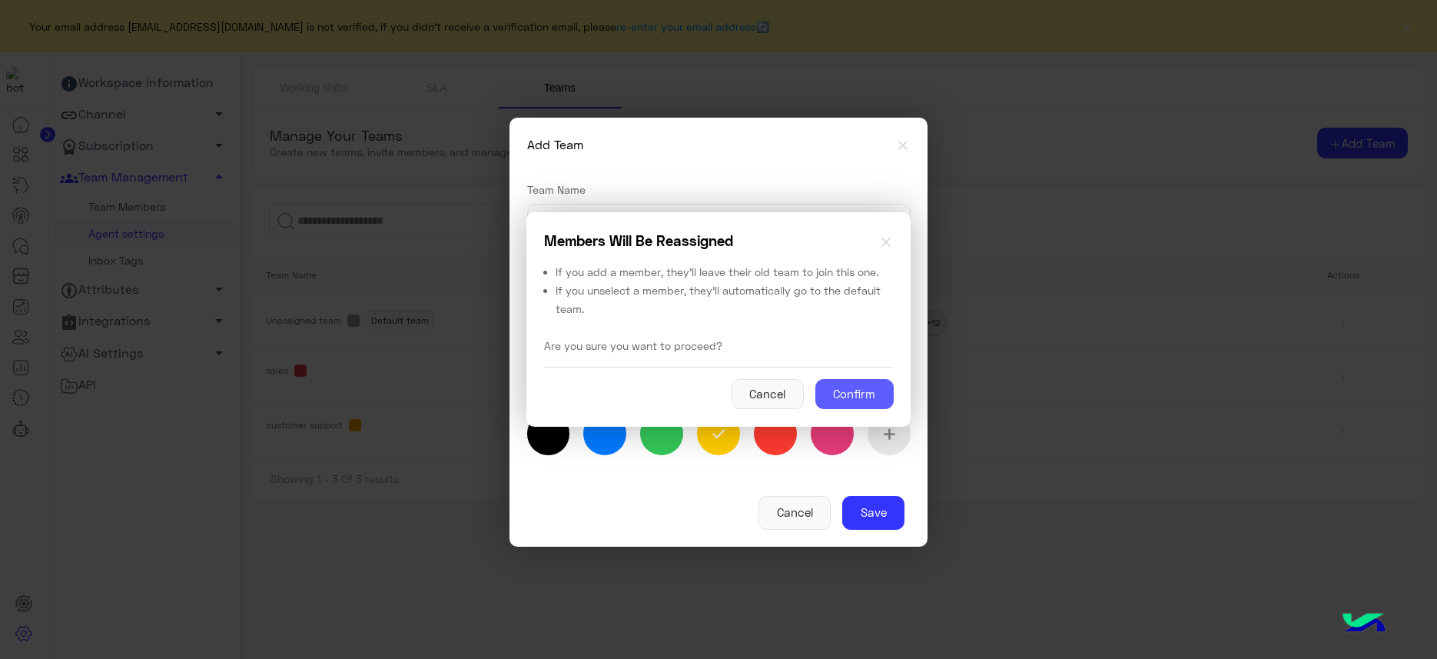
click at [880, 379] on button "Confirm" at bounding box center [854, 394] width 78 height 31
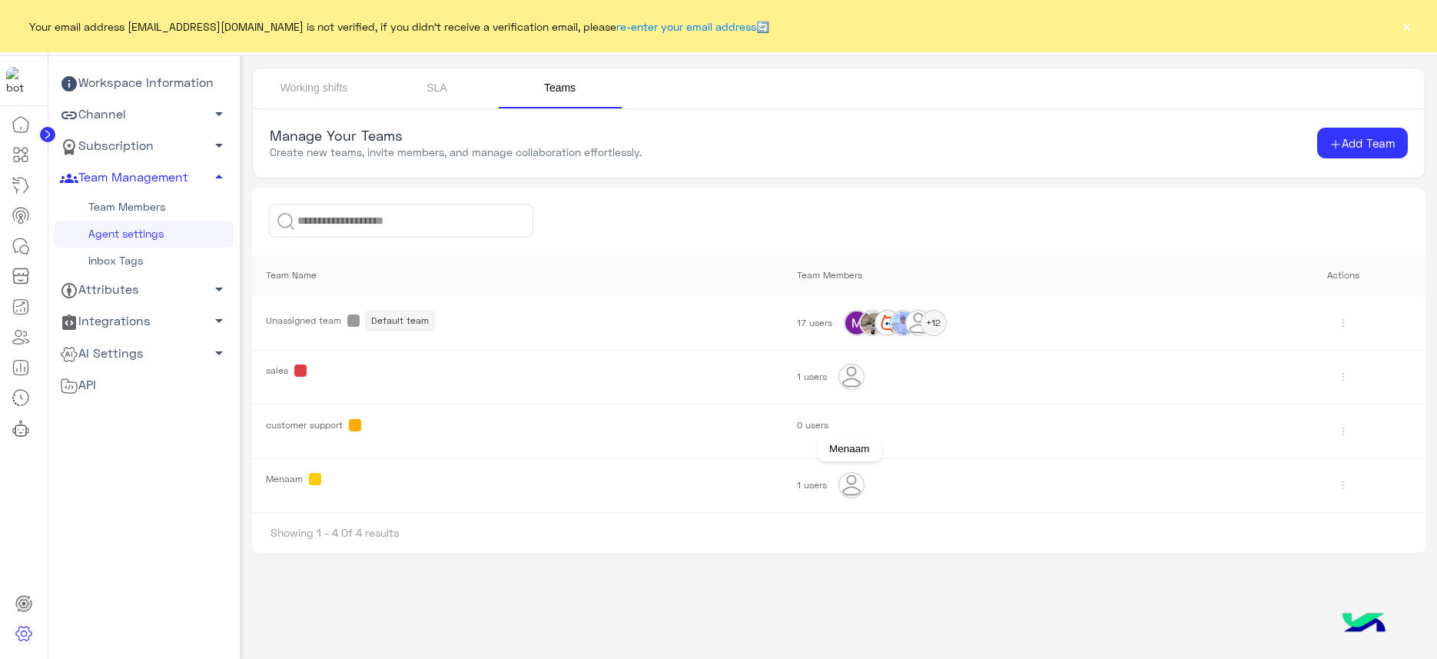
click at [849, 481] on img at bounding box center [851, 485] width 25 height 25
click at [825, 486] on div "1 users" at bounding box center [1022, 485] width 450 height 25
click at [307, 478] on span "Menaam" at bounding box center [517, 479] width 502 height 12
click at [450, 90] on link "SLA" at bounding box center [437, 88] width 123 height 40
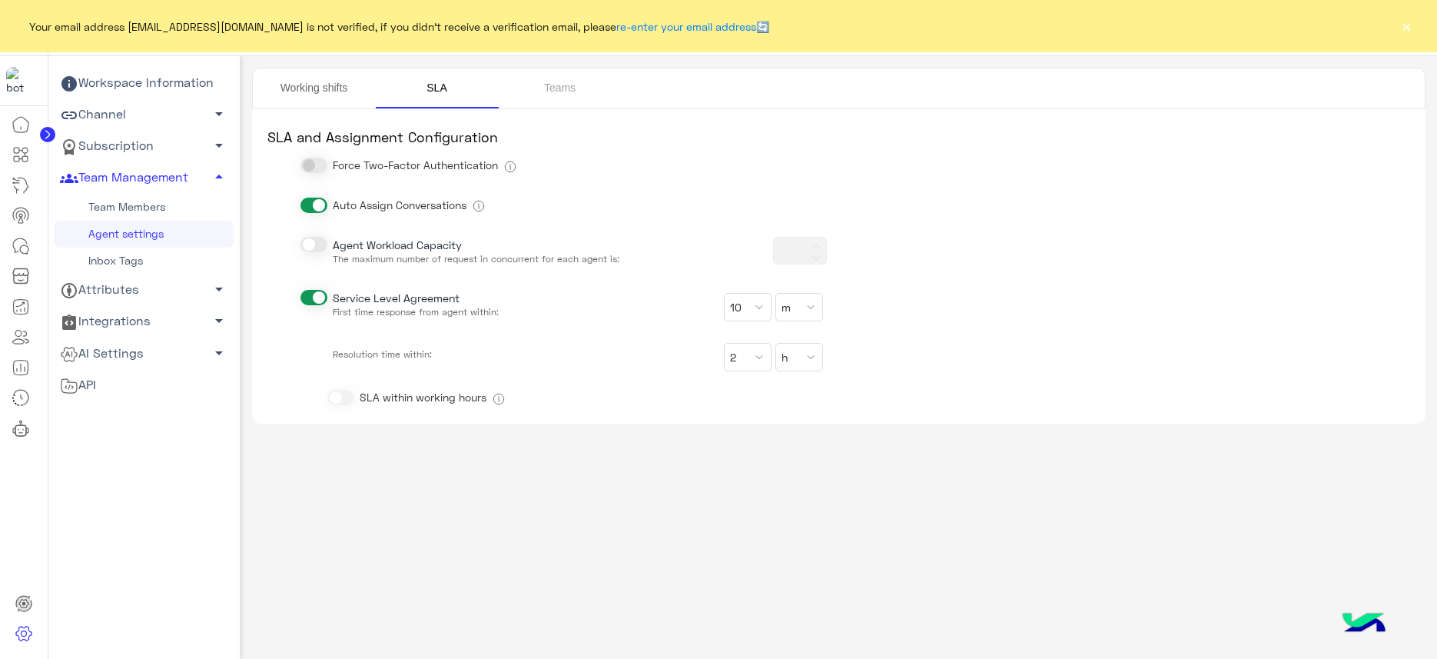
click at [328, 92] on link "Working shifts" at bounding box center [314, 88] width 123 height 40
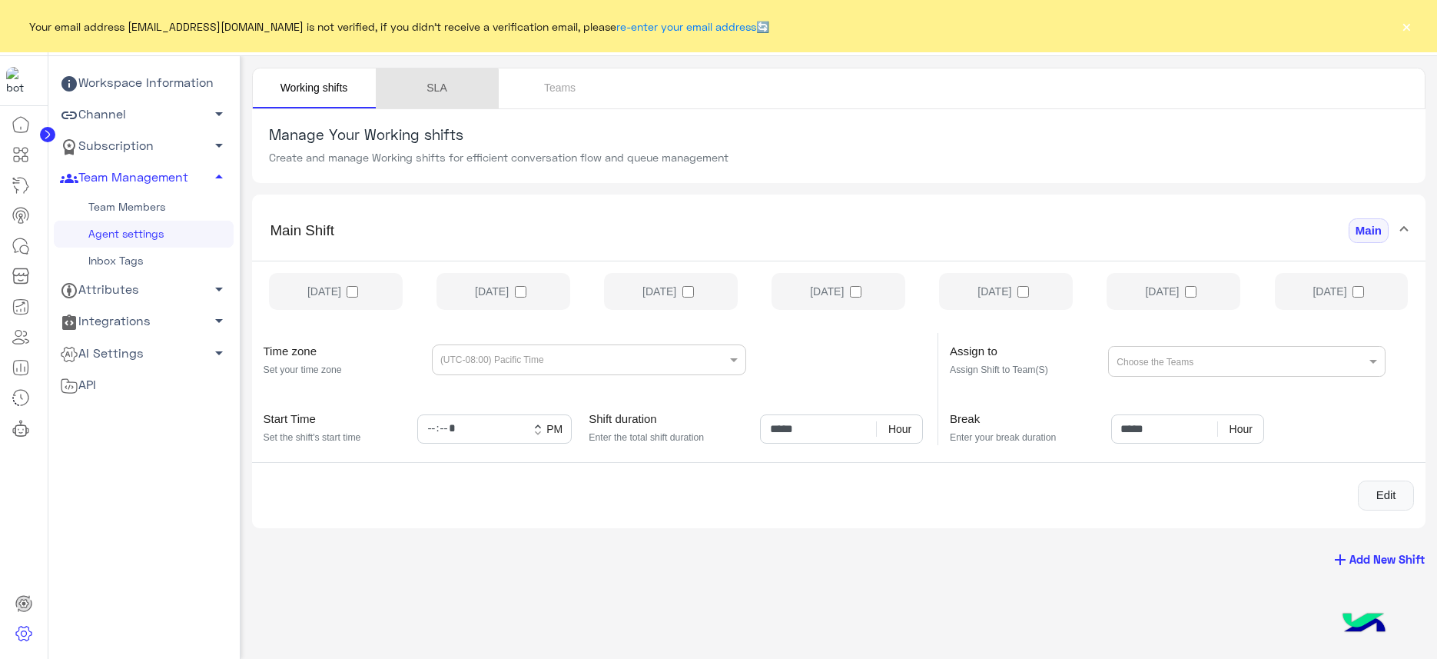
click at [432, 97] on link "SLA" at bounding box center [437, 88] width 123 height 40
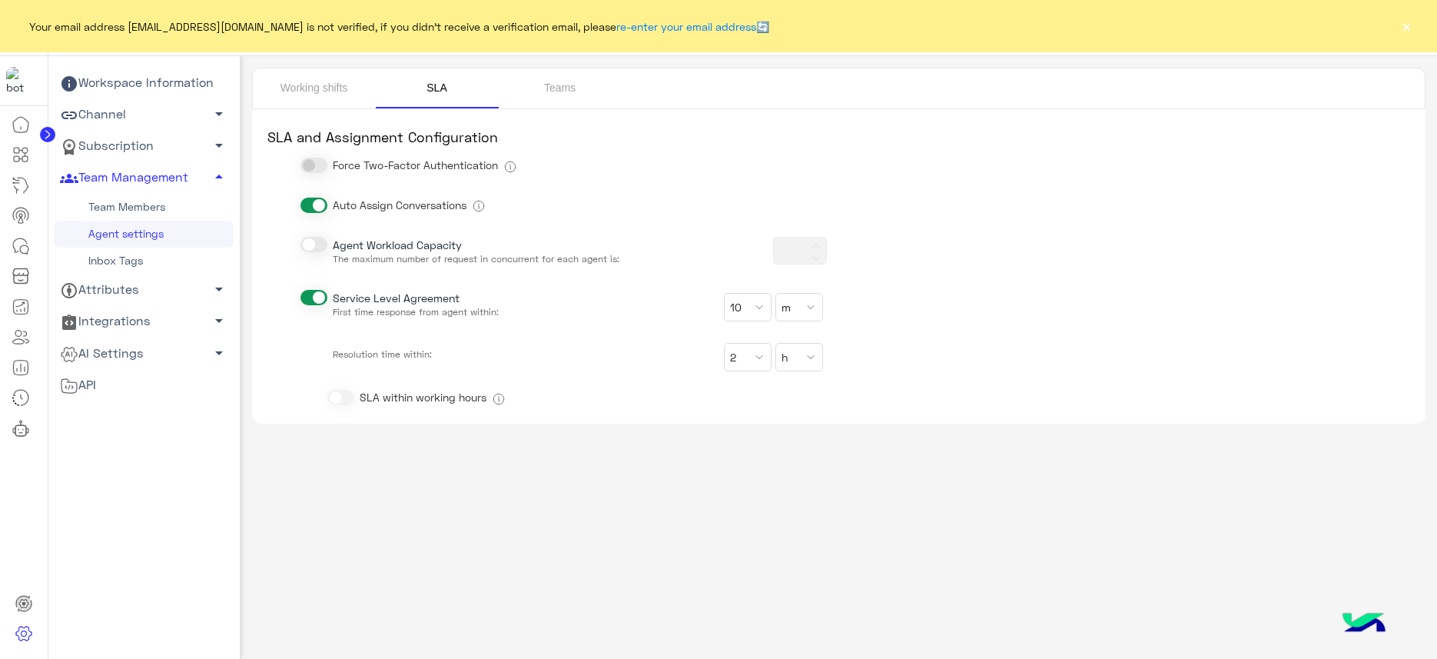
type input "***"
click at [572, 91] on link "Teams" at bounding box center [560, 88] width 123 height 40
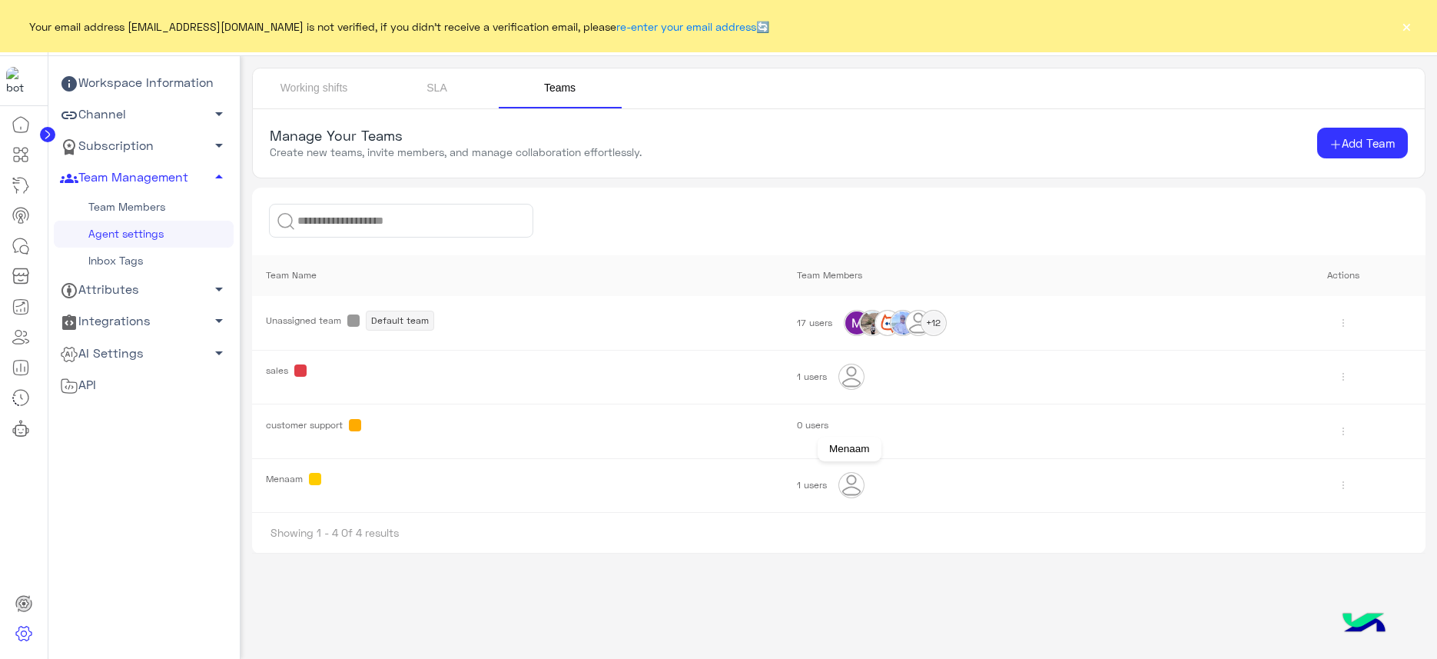
click at [846, 483] on img at bounding box center [851, 485] width 25 height 25
drag, startPoint x: 845, startPoint y: 484, endPoint x: 460, endPoint y: 522, distance: 387.6
click at [304, 489] on td "Menaam" at bounding box center [517, 485] width 530 height 55
click at [317, 476] on span at bounding box center [315, 479] width 12 height 12
click at [129, 201] on link "Team Members" at bounding box center [144, 207] width 180 height 27
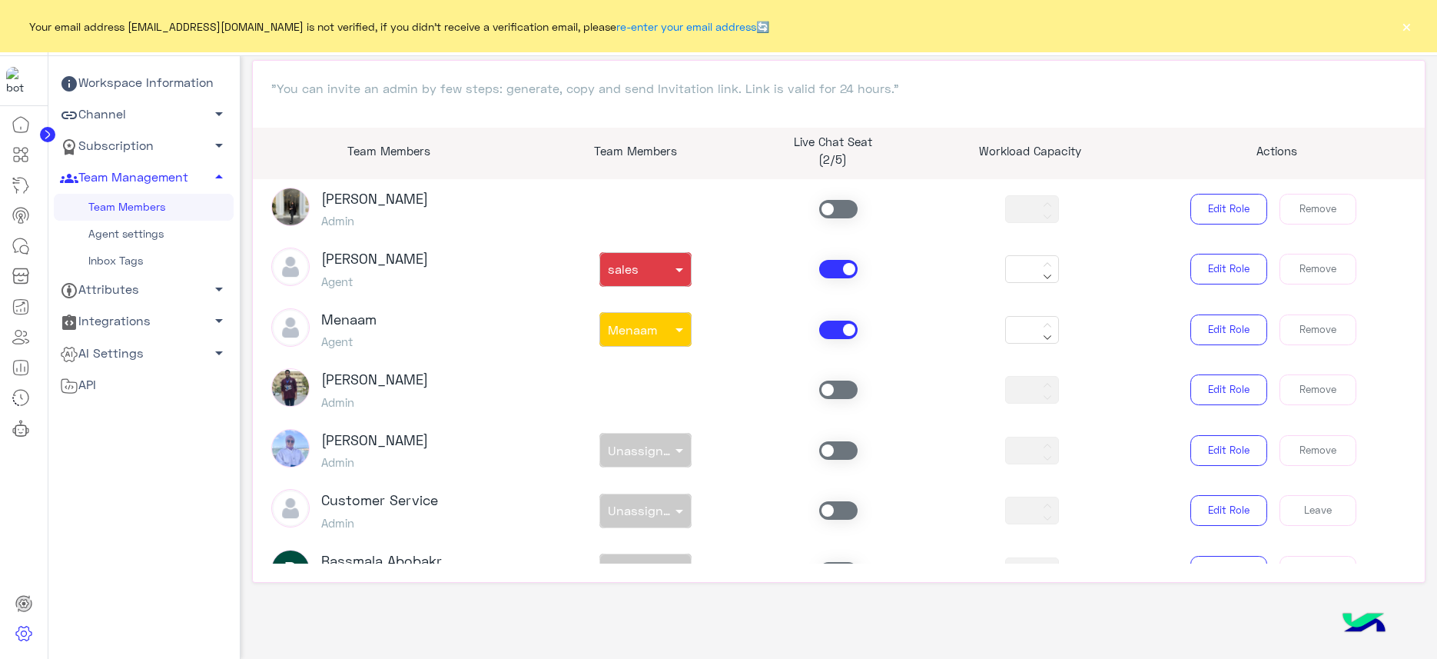
scroll to position [831, 0]
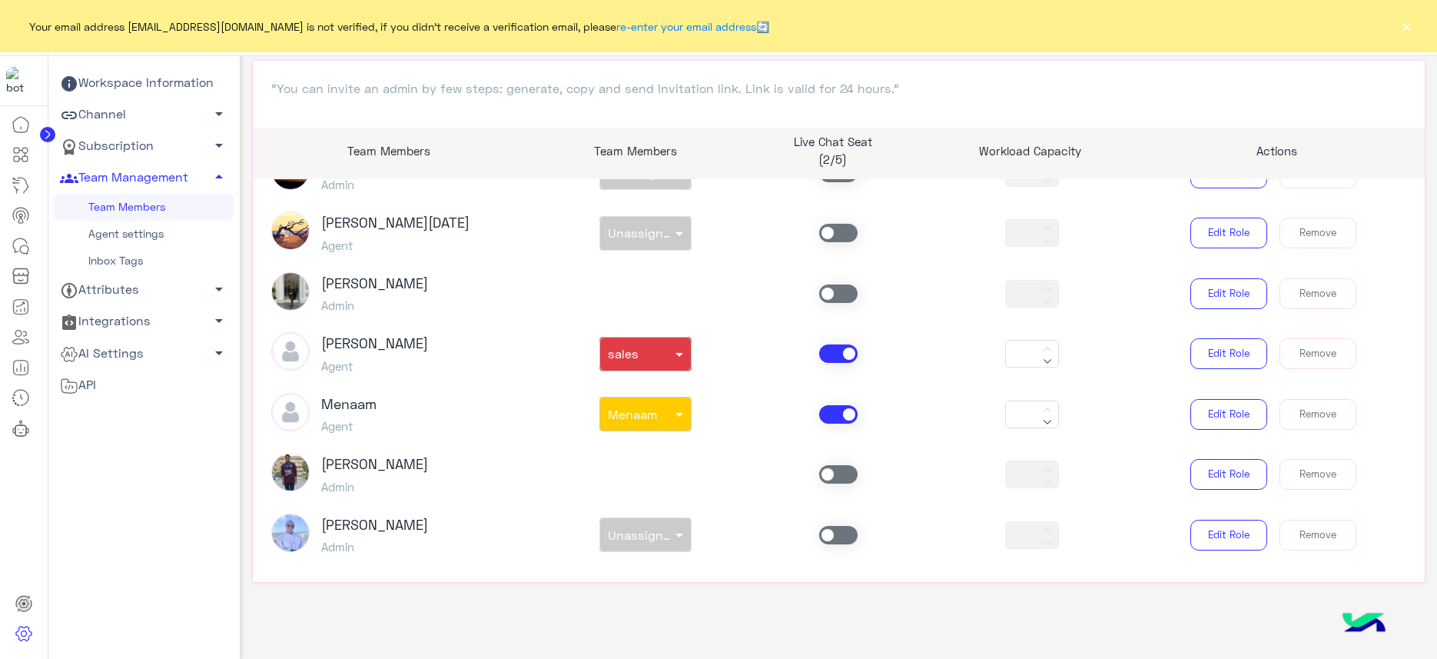
click at [834, 416] on span at bounding box center [838, 414] width 38 height 18
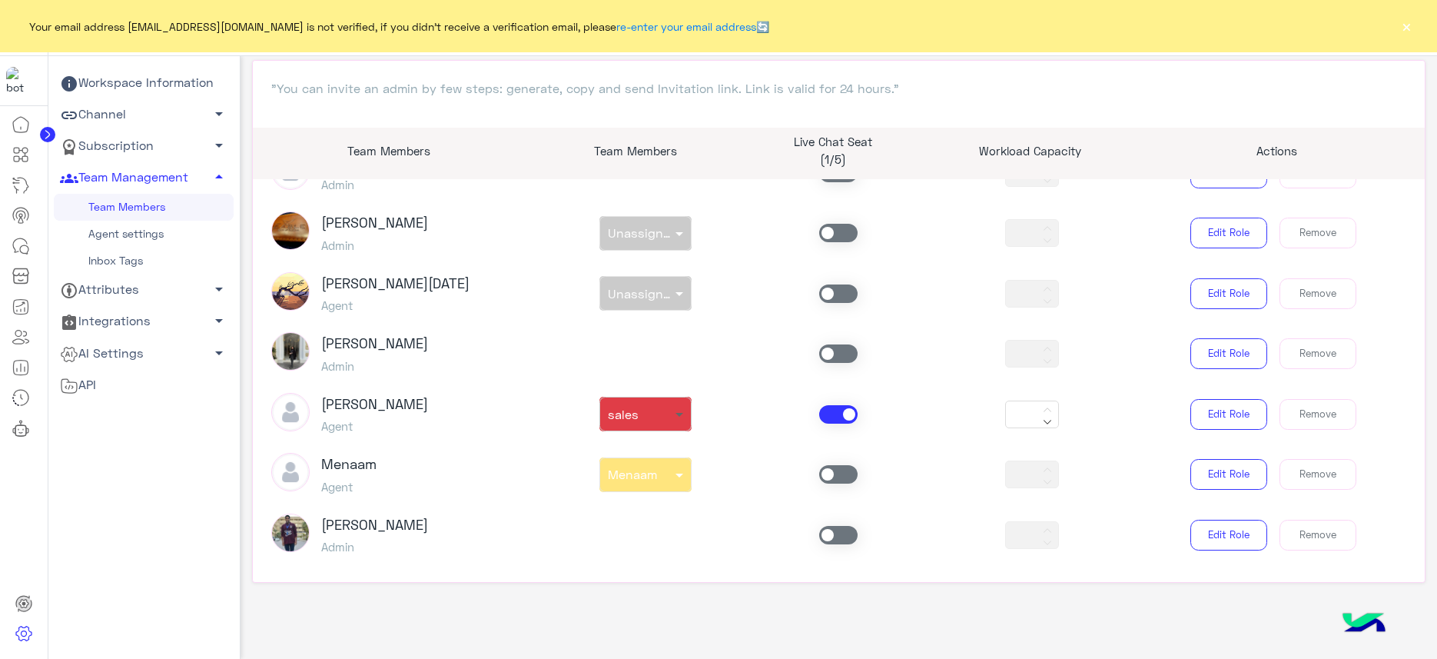
scroll to position [1023, 0]
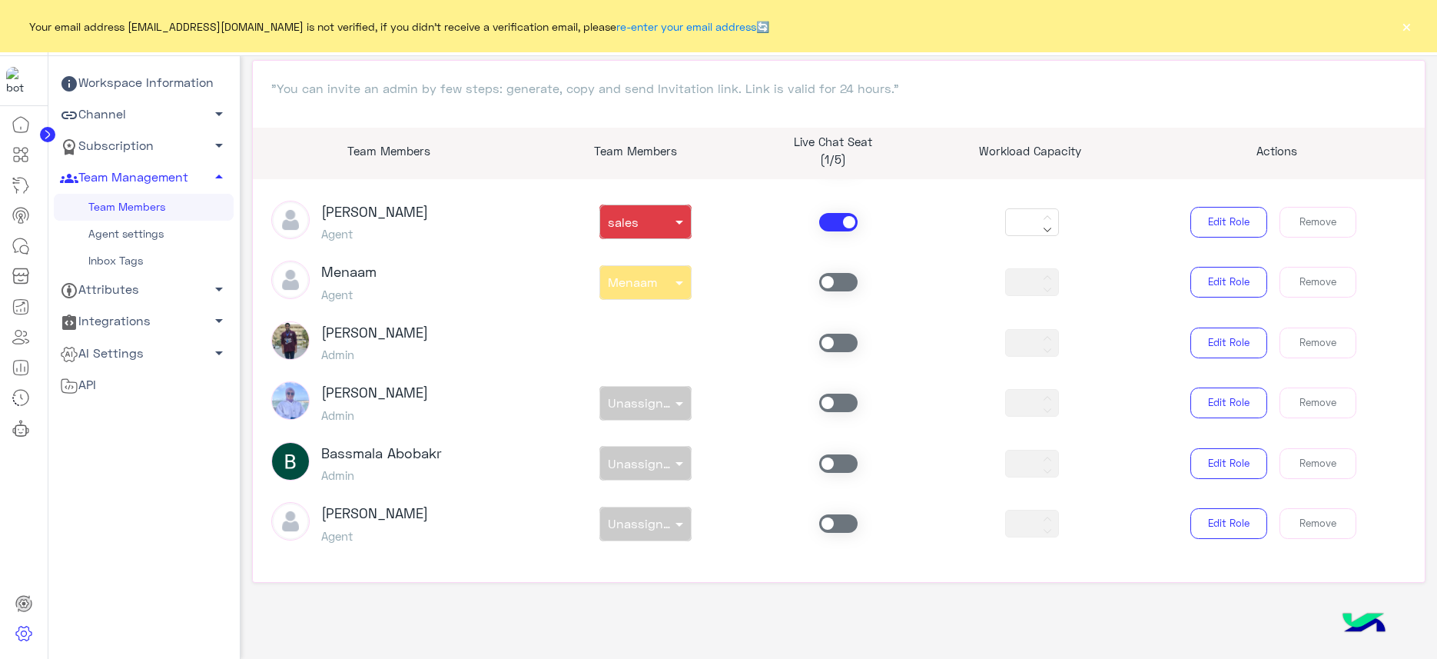
click at [836, 284] on span at bounding box center [838, 282] width 38 height 18
click at [672, 287] on span at bounding box center [681, 282] width 19 height 16
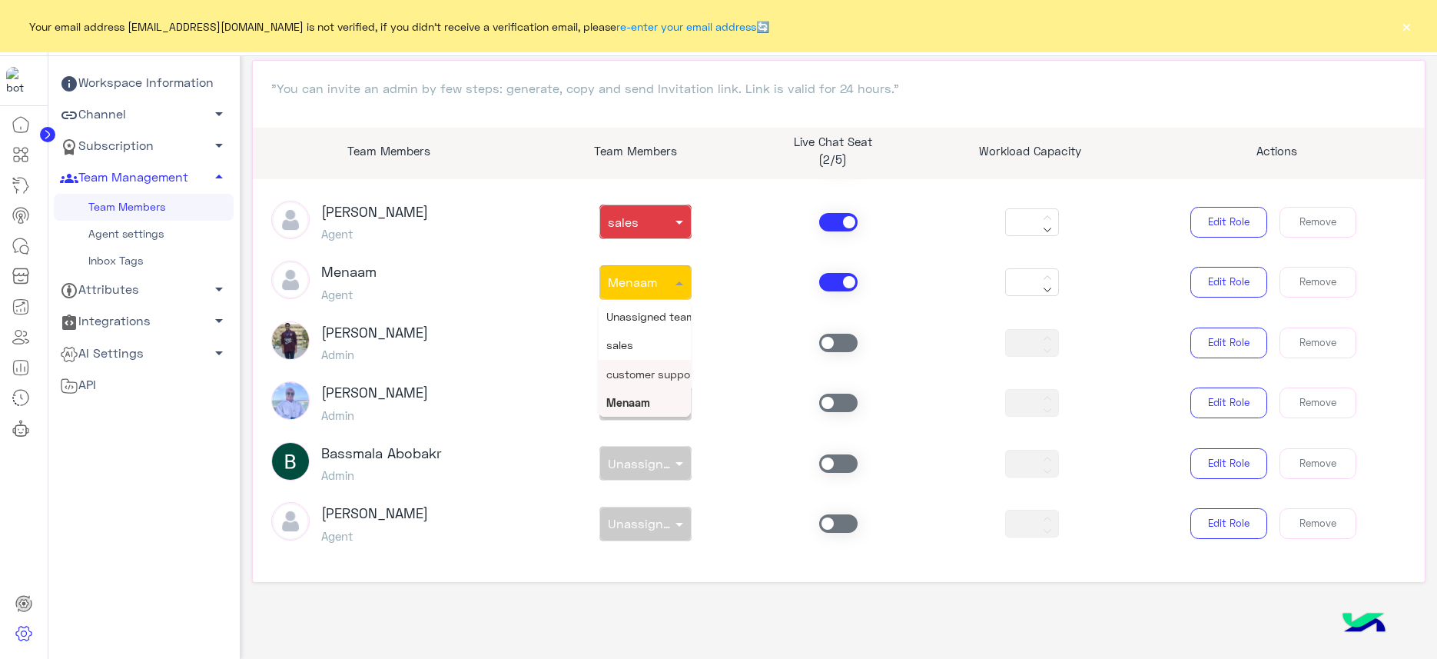
click at [646, 378] on span "customer support" at bounding box center [652, 373] width 92 height 13
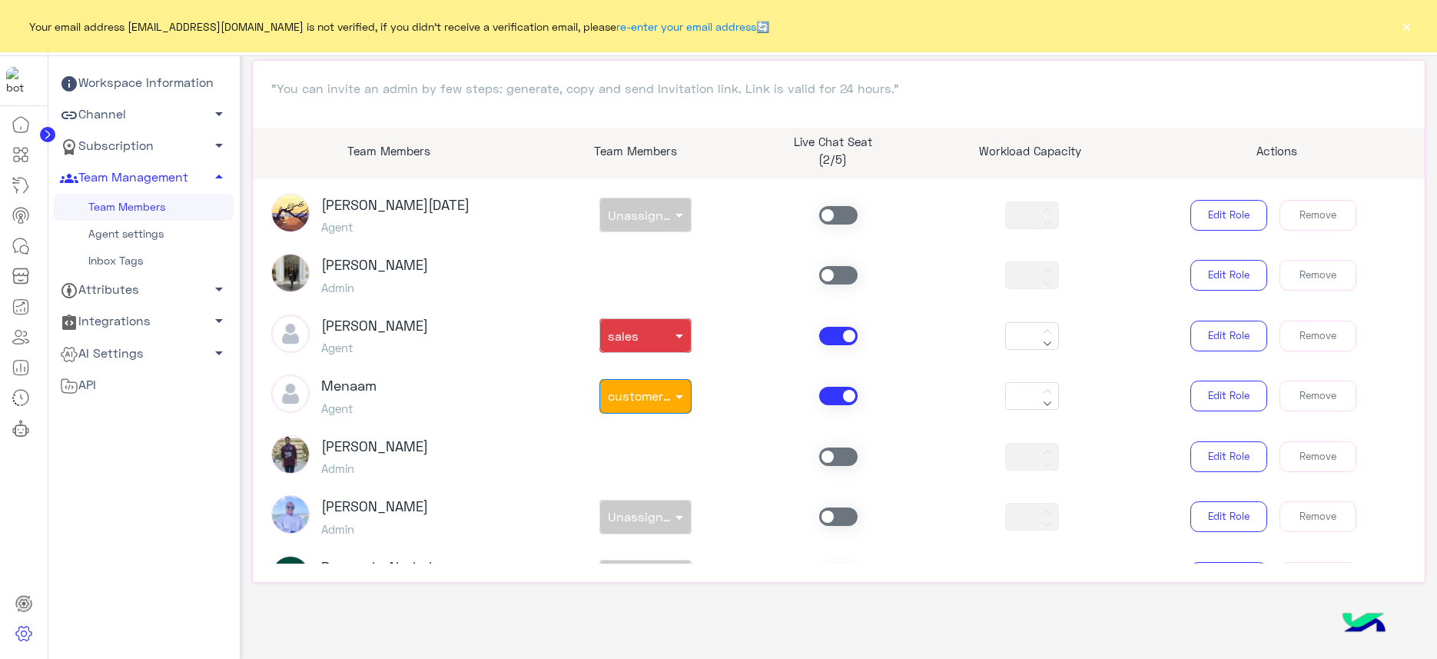
scroll to position [831, 0]
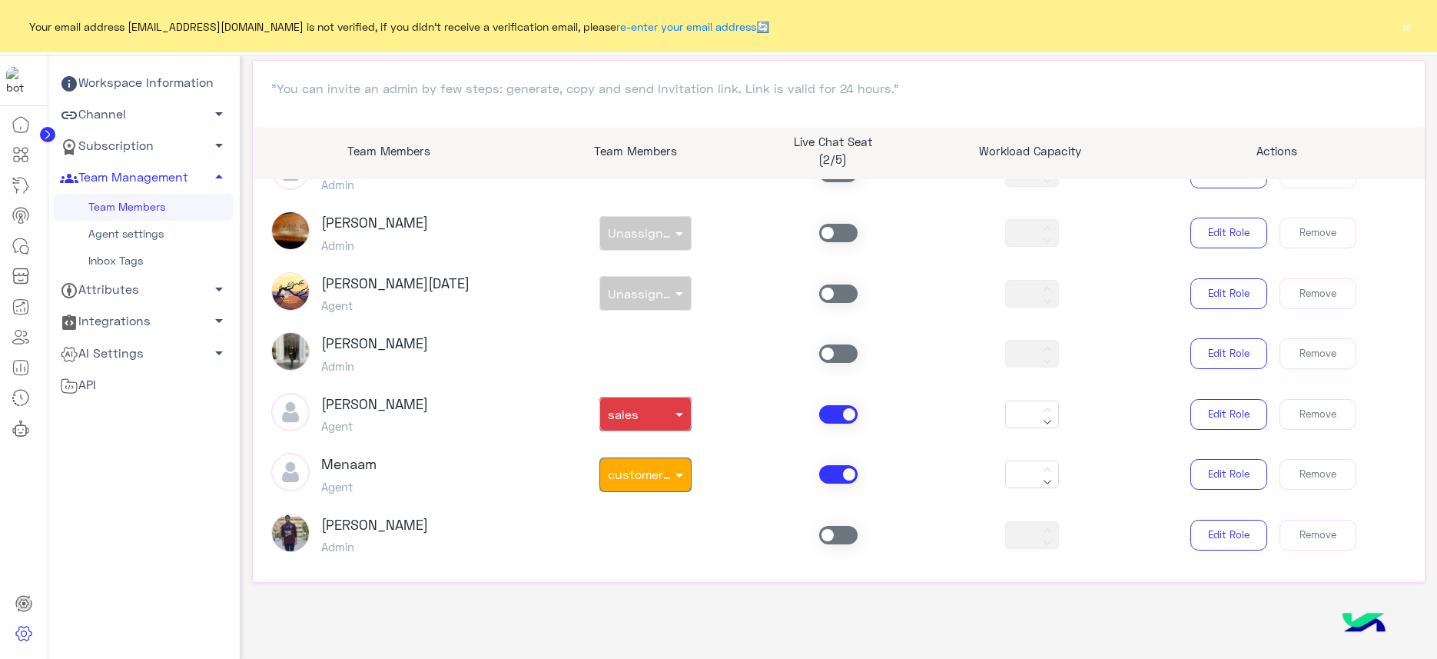
drag, startPoint x: 131, startPoint y: 234, endPoint x: 352, endPoint y: 227, distance: 221.4
click at [131, 234] on link "Agent settings" at bounding box center [144, 234] width 180 height 27
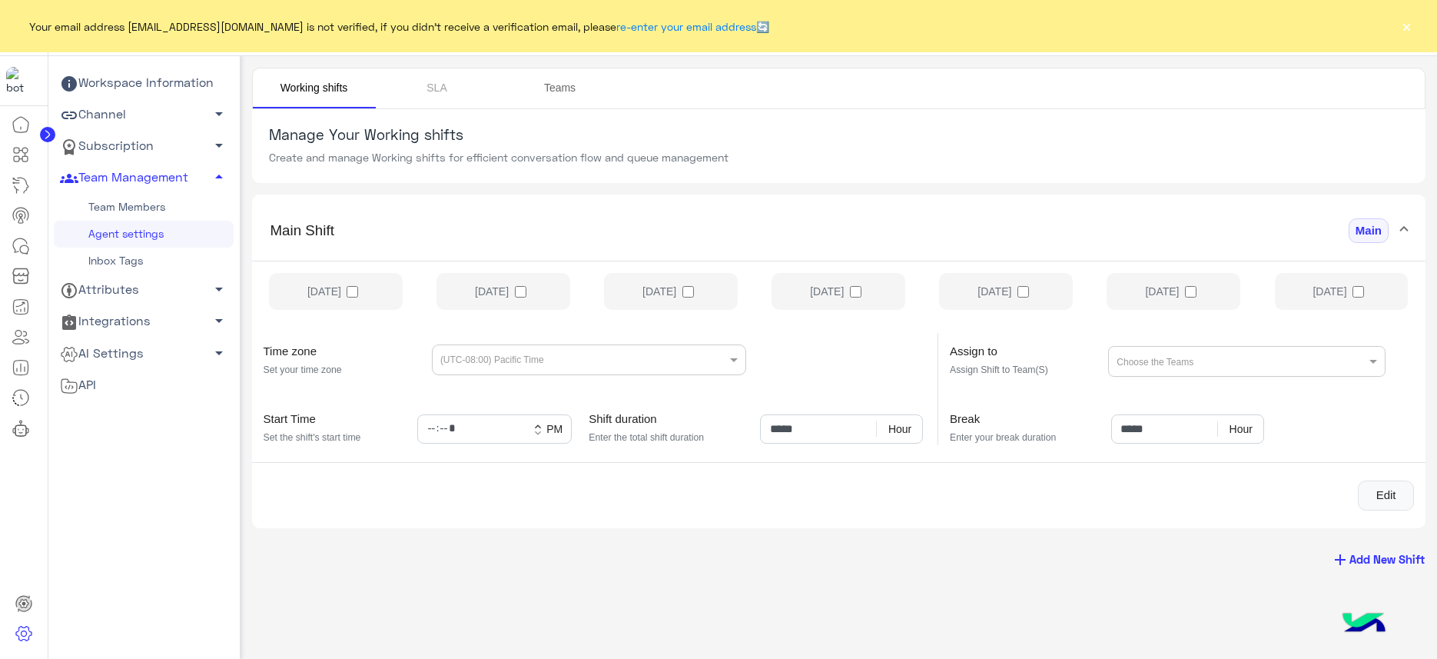
click at [569, 76] on link "Teams" at bounding box center [560, 88] width 123 height 40
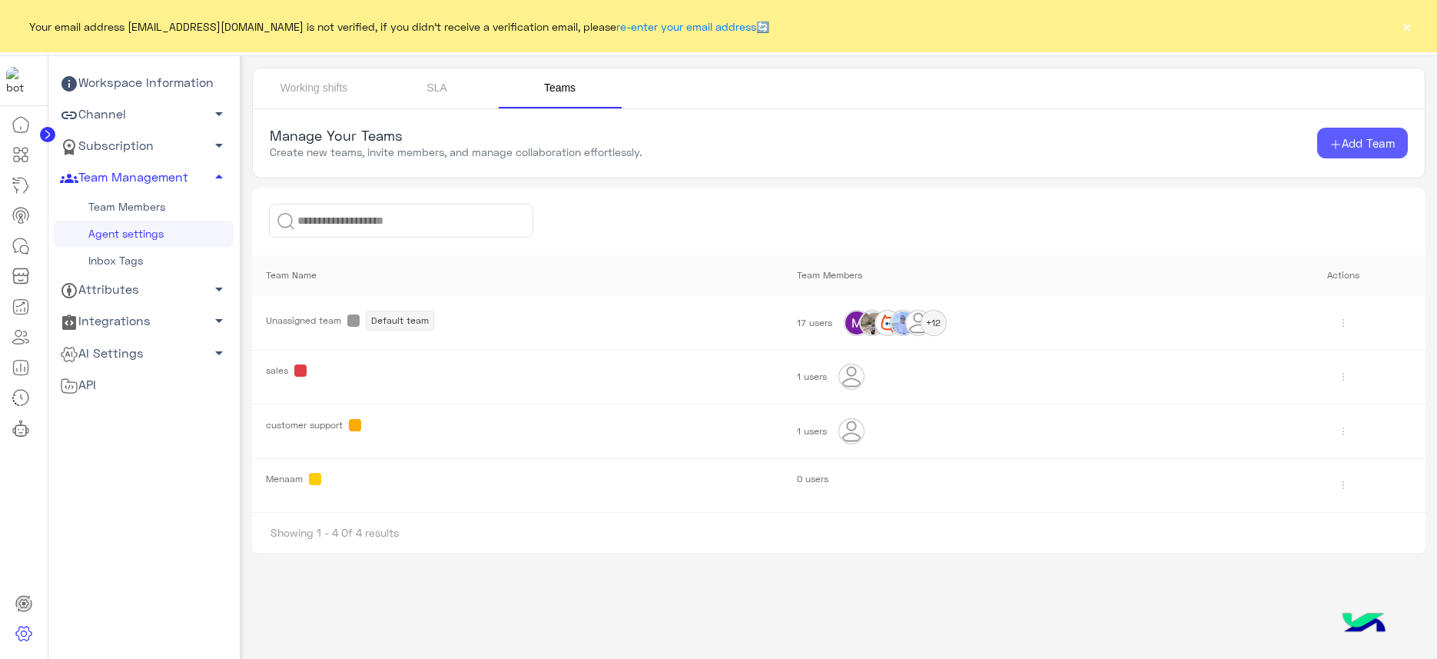
click at [1376, 144] on span "Add Team" at bounding box center [1369, 143] width 54 height 14
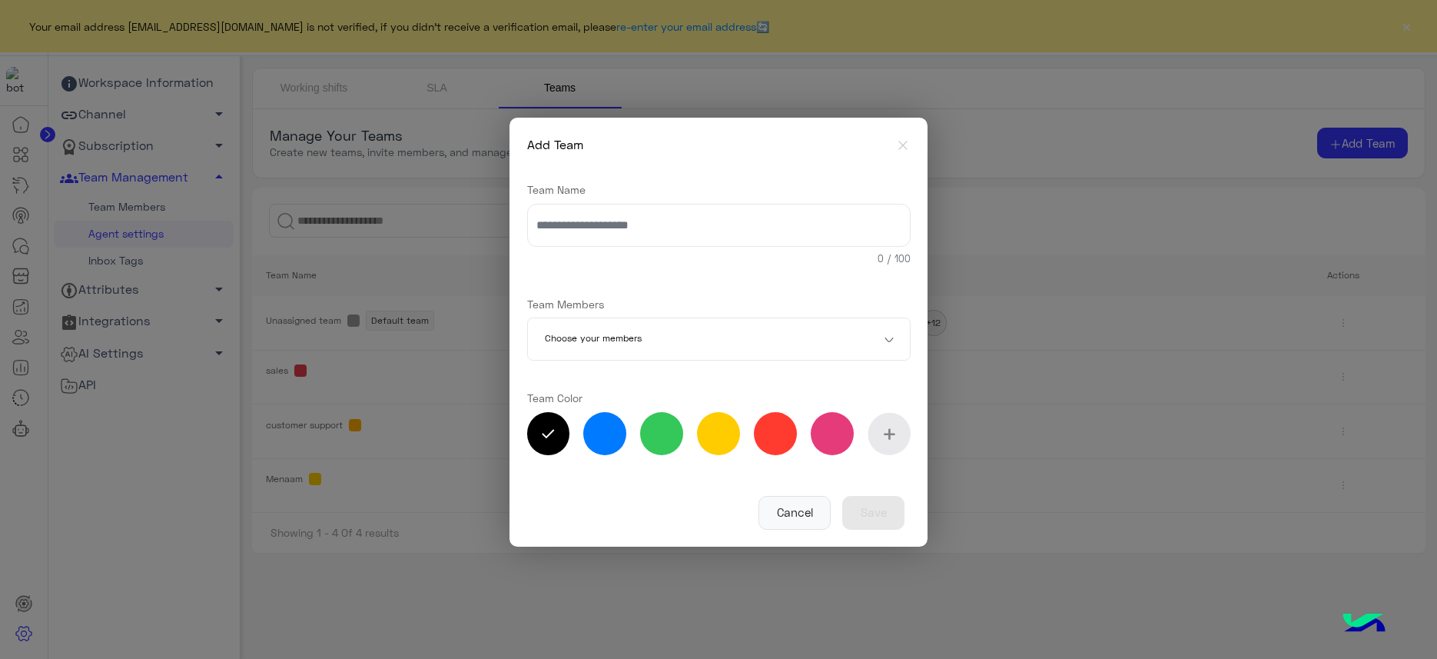
drag, startPoint x: 561, startPoint y: 433, endPoint x: 552, endPoint y: 436, distance: 9.7
click at [559, 434] on span at bounding box center [548, 433] width 43 height 43
click at [668, 221] on input "text" at bounding box center [718, 225] width 383 height 43
type input "******"
click at [864, 332] on div at bounding box center [711, 340] width 339 height 45
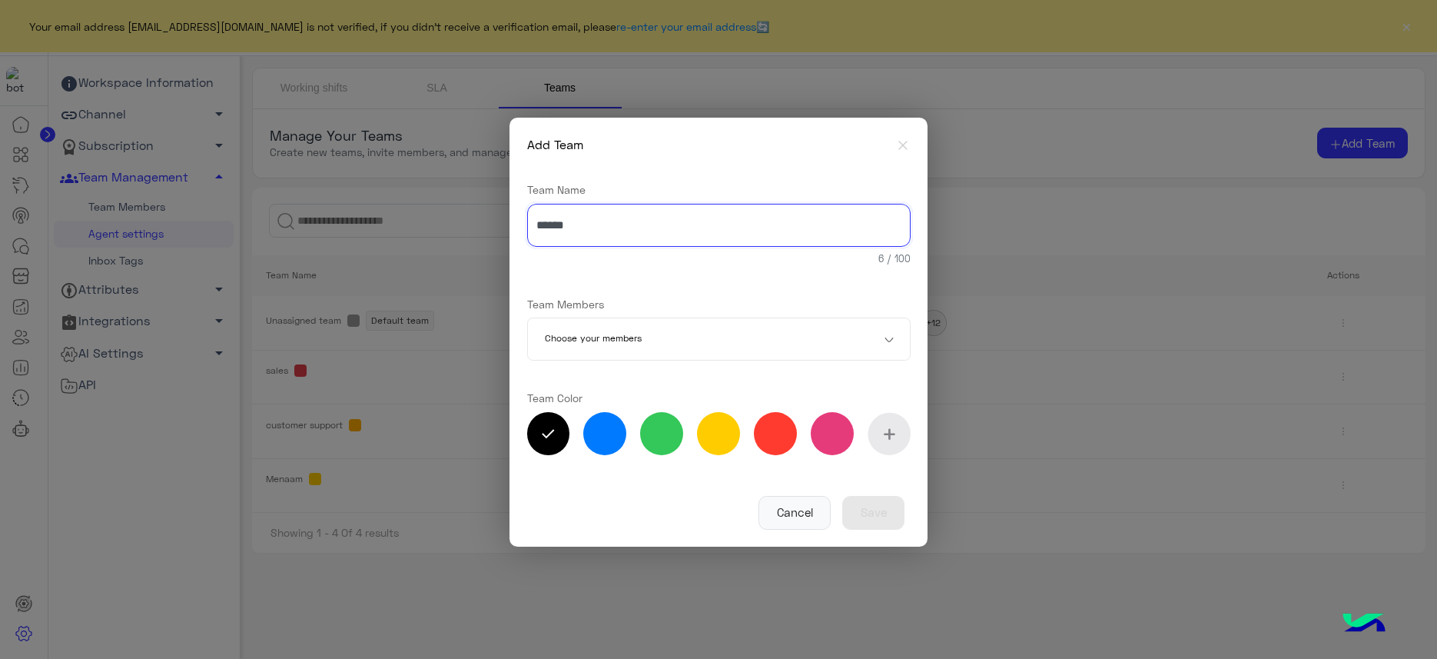
click at [819, 227] on input "******" at bounding box center [718, 225] width 383 height 43
click at [828, 286] on div "Team Name 0 / 100 Team Members Choose your members Team Color *******" at bounding box center [718, 321] width 383 height 313
click at [645, 339] on input "text" at bounding box center [696, 339] width 303 height 43
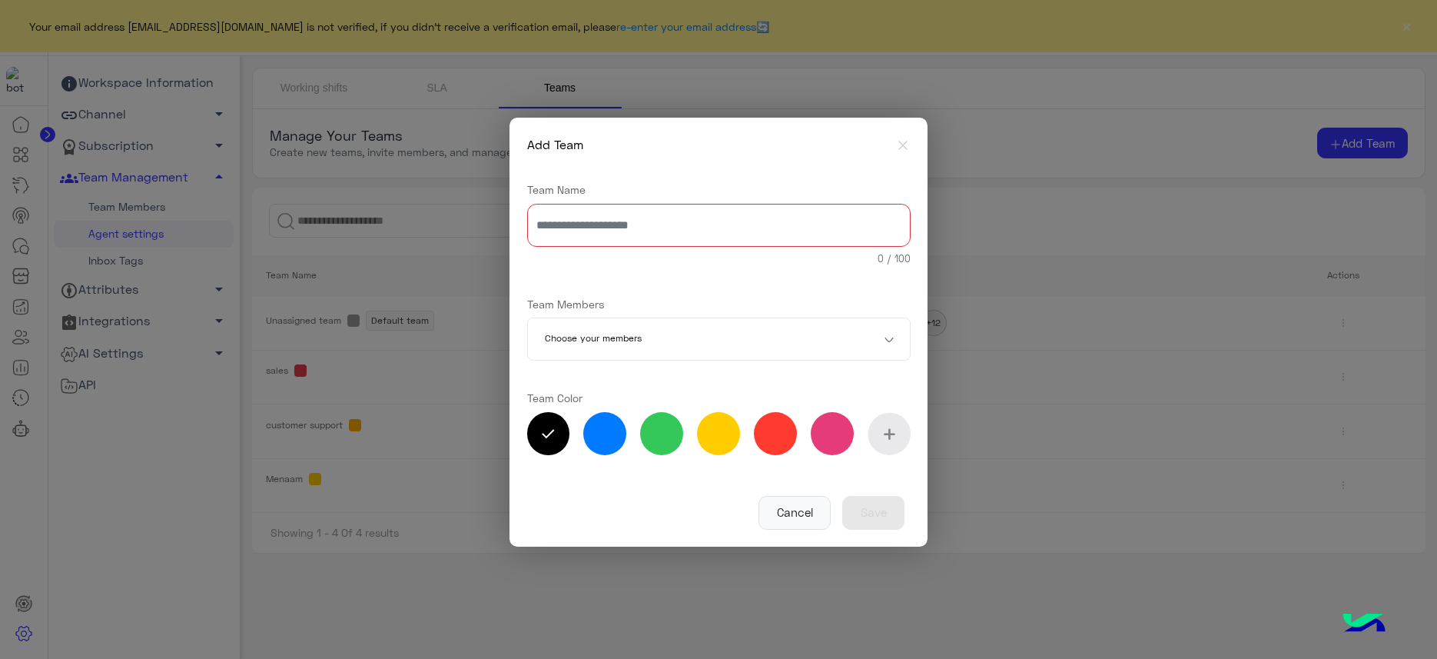
click at [683, 280] on div "Team Name 0 / 100 Team Members Choose your members Team Color *******" at bounding box center [718, 321] width 383 height 313
click at [800, 511] on button "Cancel" at bounding box center [794, 513] width 72 height 34
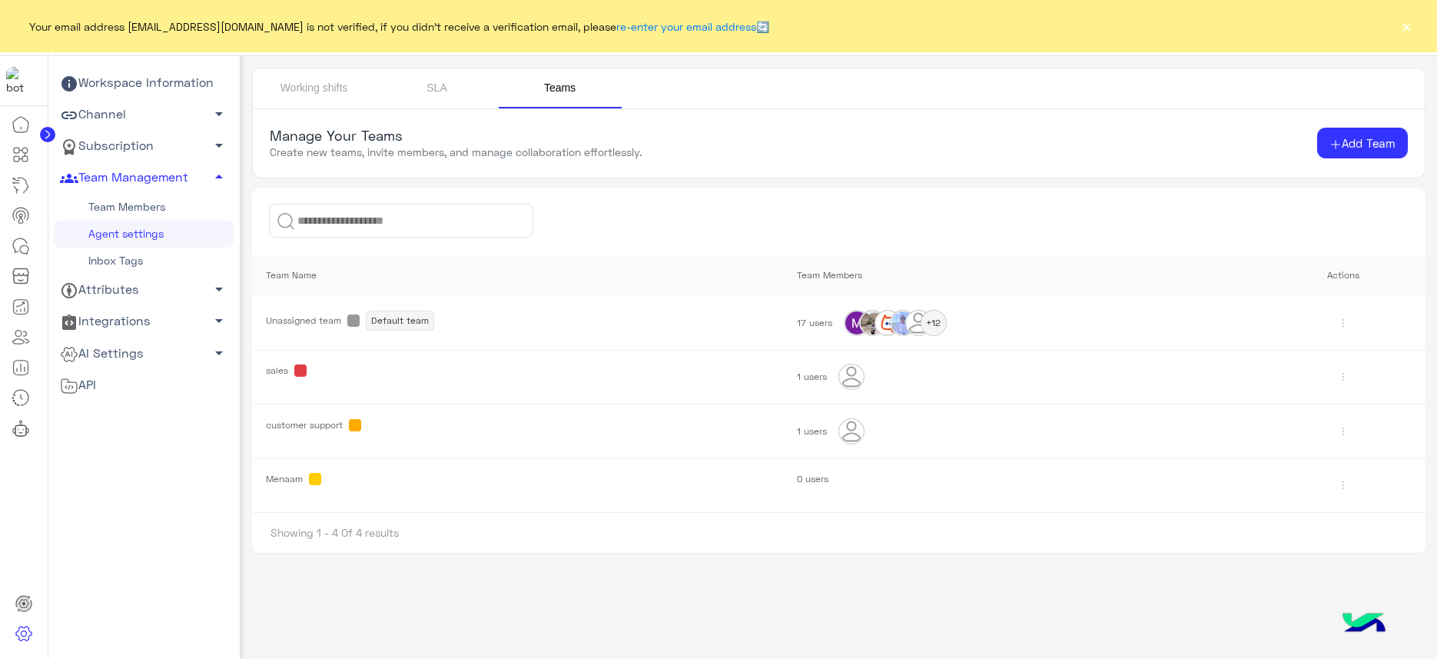
click at [300, 478] on span "Menaam" at bounding box center [284, 479] width 37 height 12
click at [316, 478] on span at bounding box center [315, 479] width 12 height 12
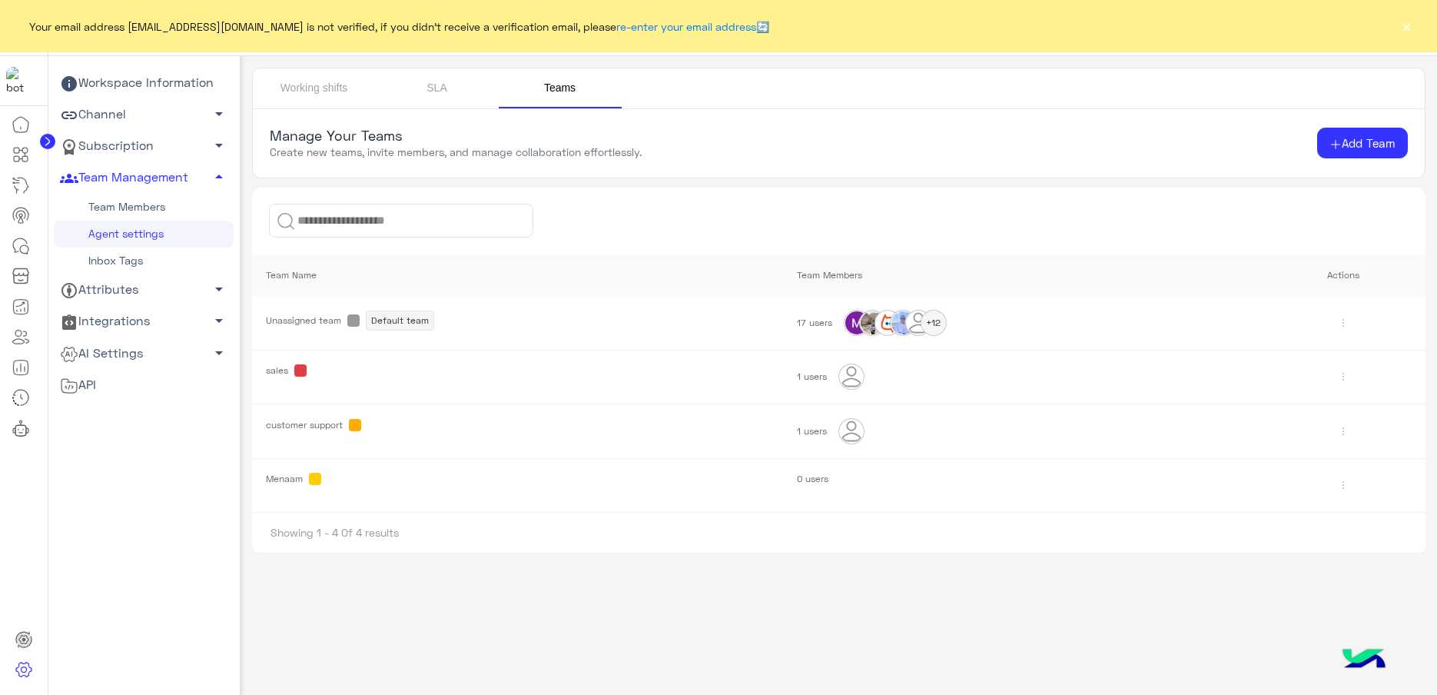
click at [353, 317] on span at bounding box center [353, 320] width 12 height 12
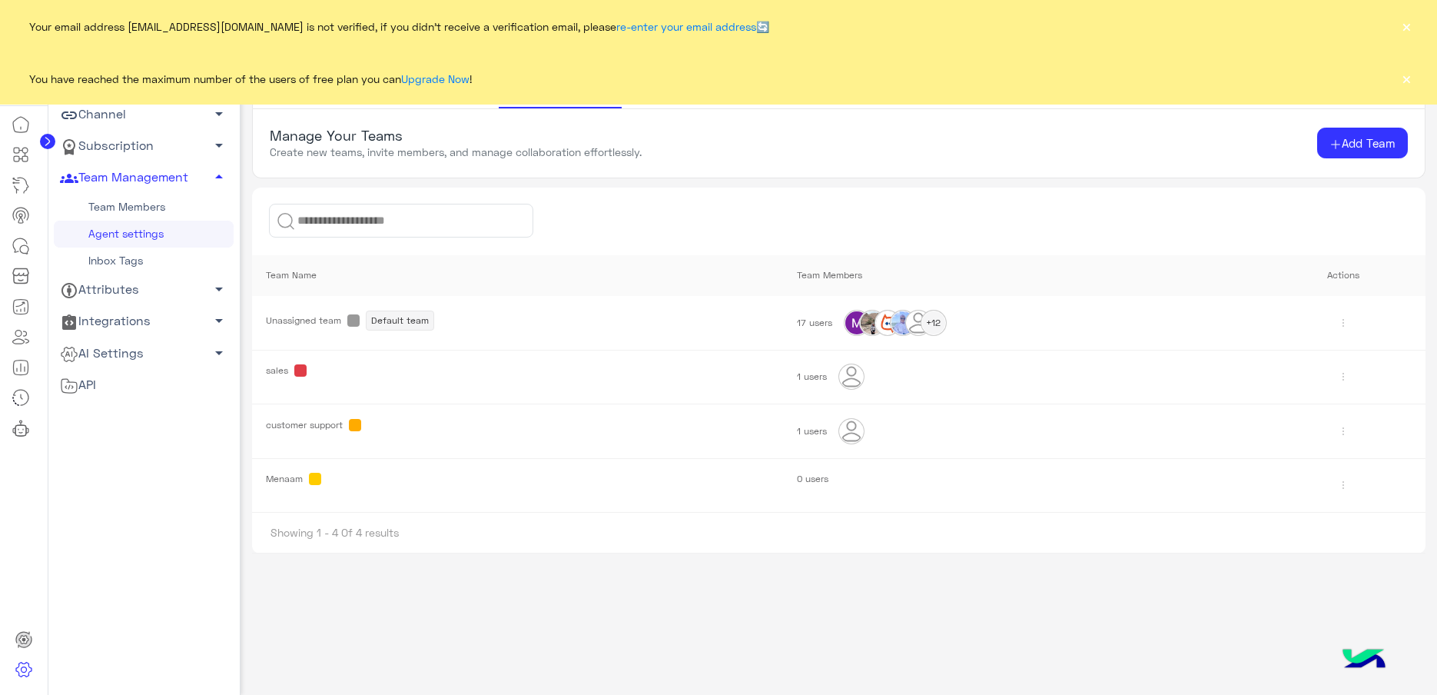
click at [134, 253] on link "Inbox Tags" at bounding box center [144, 260] width 180 height 27
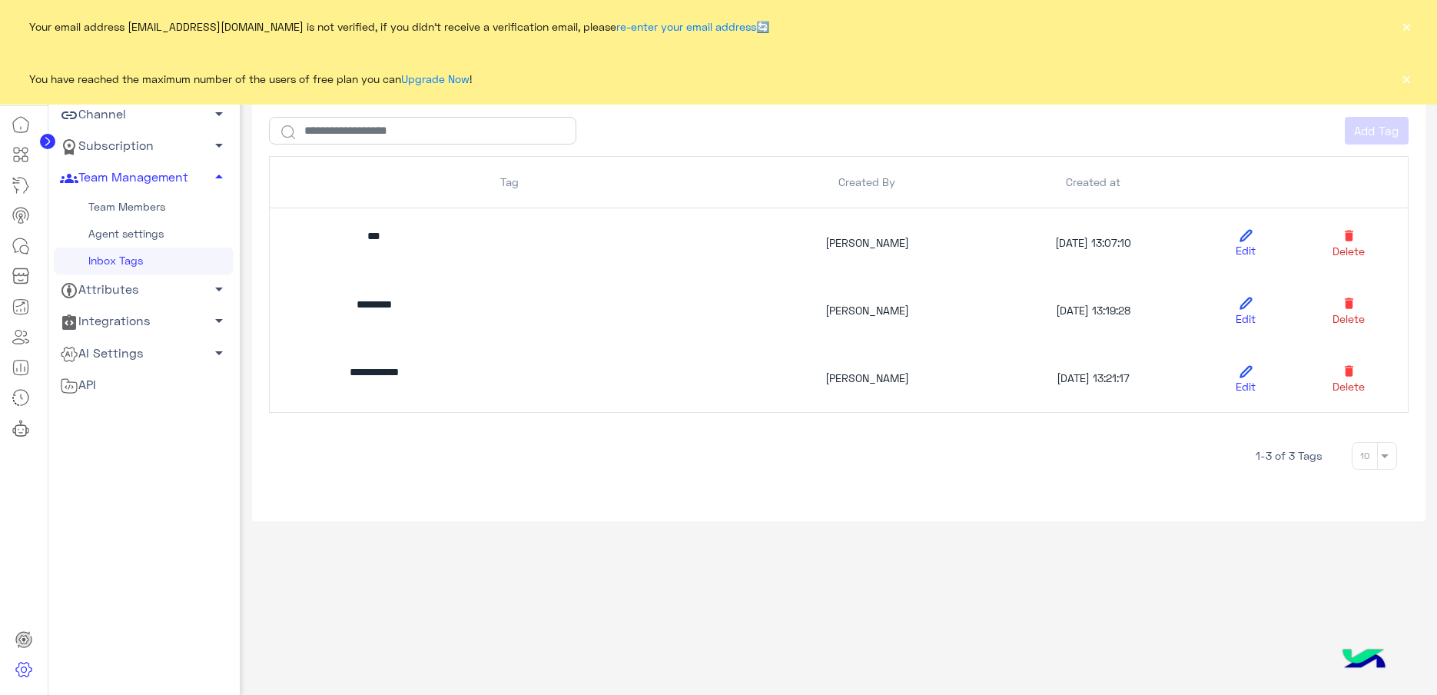
click at [118, 227] on link "Agent settings" at bounding box center [144, 234] width 180 height 27
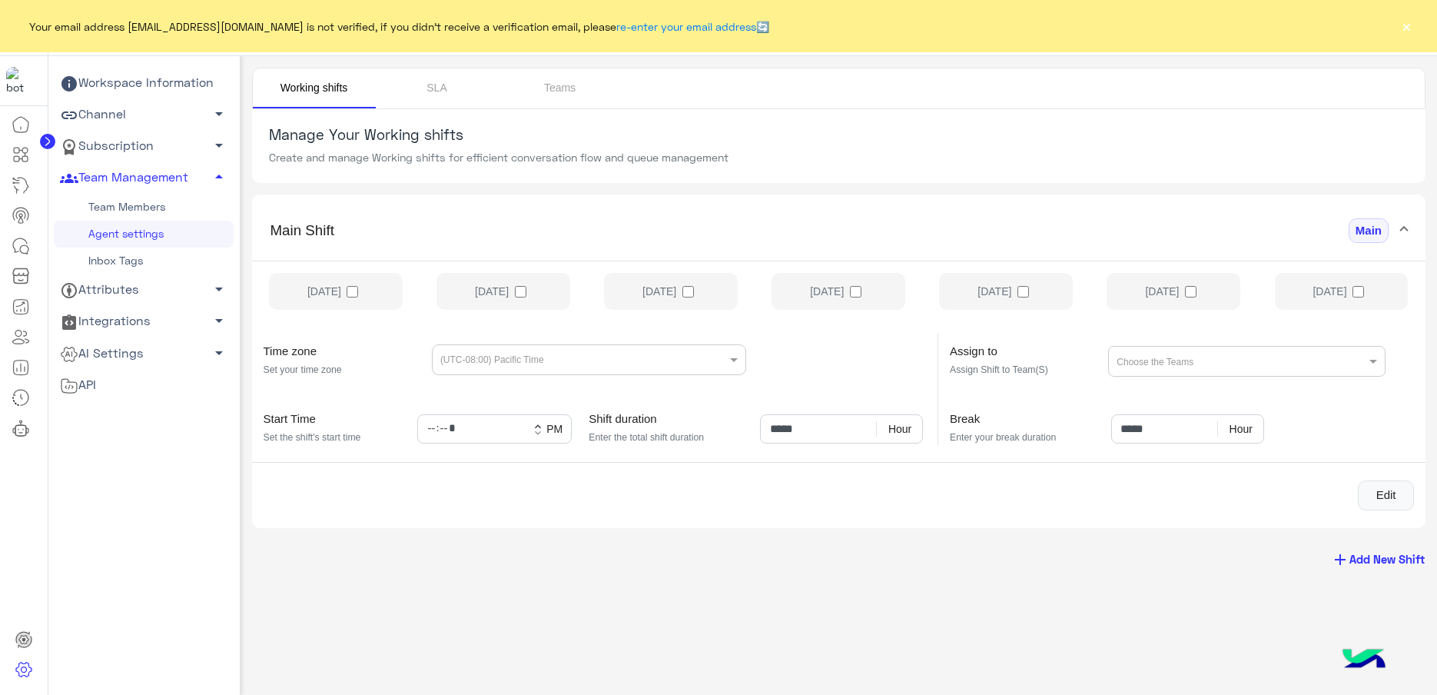
click at [143, 207] on link "Team Members" at bounding box center [144, 207] width 180 height 27
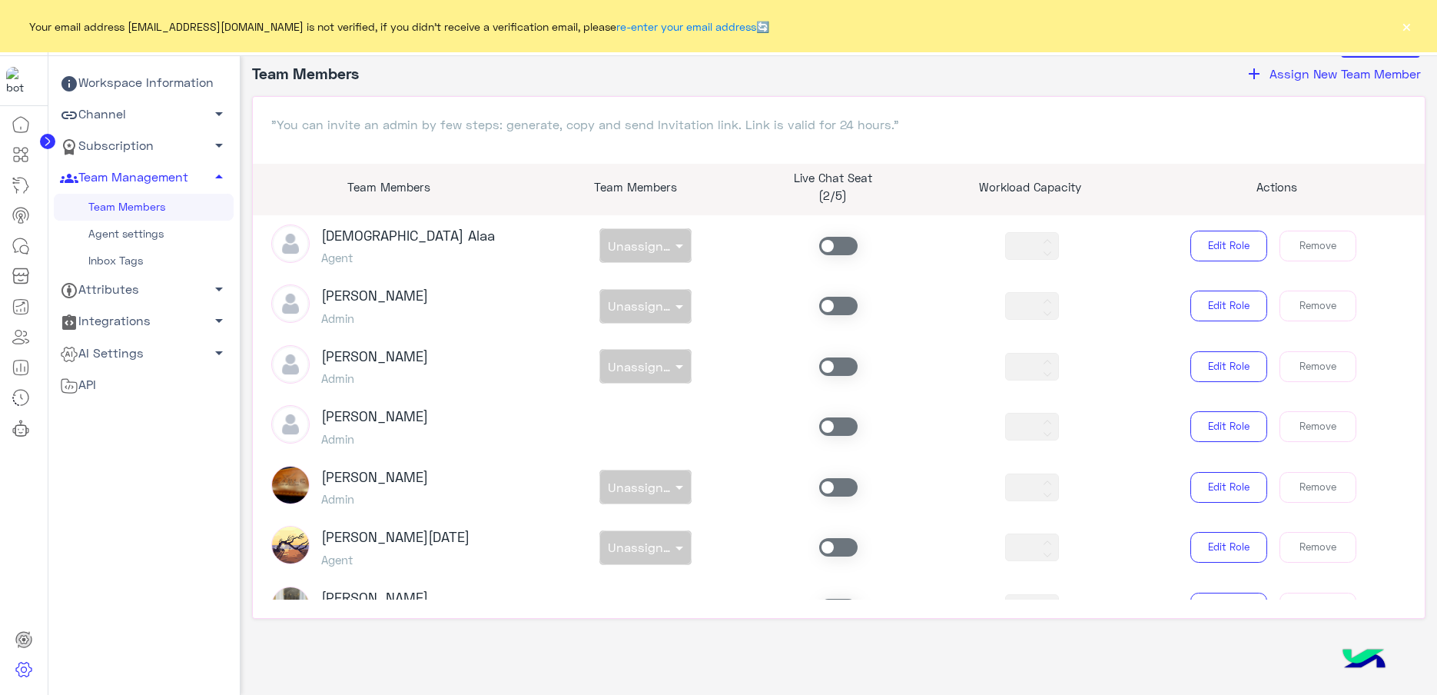
scroll to position [542, 0]
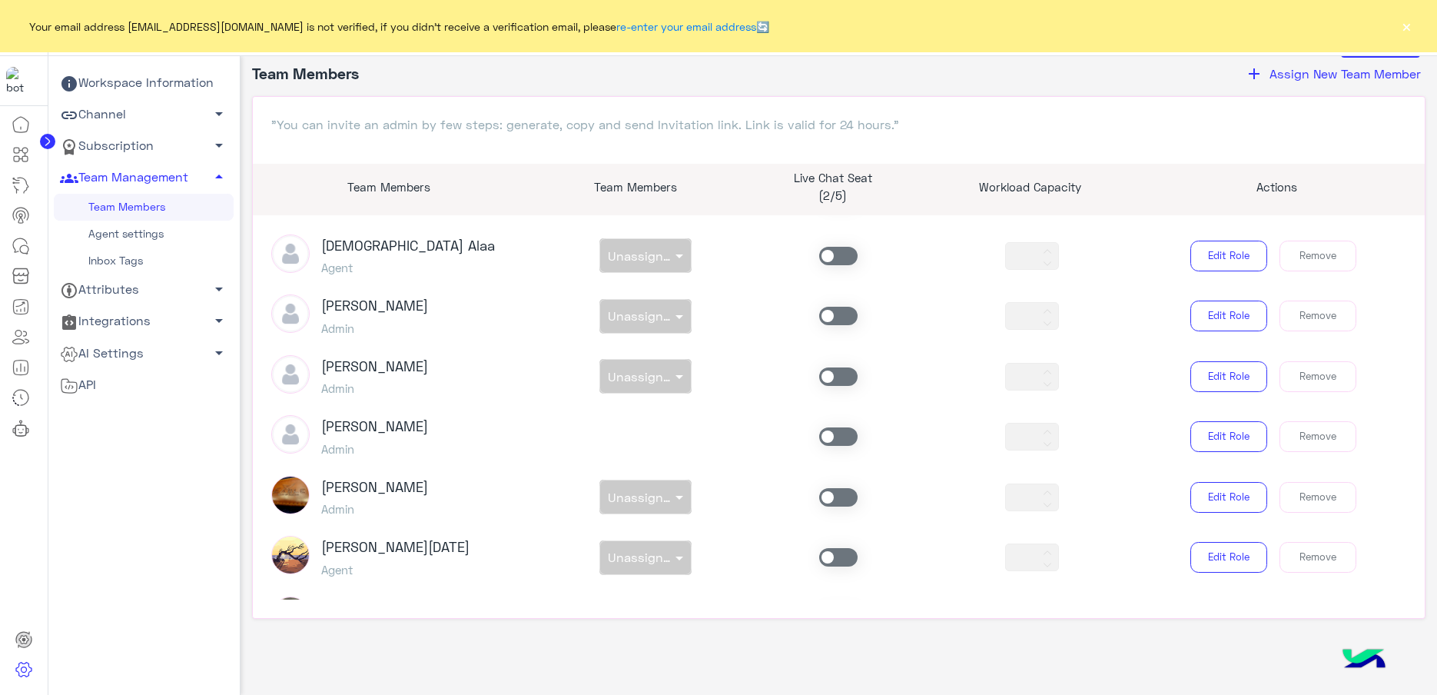
click at [158, 234] on link "Agent settings" at bounding box center [144, 234] width 180 height 27
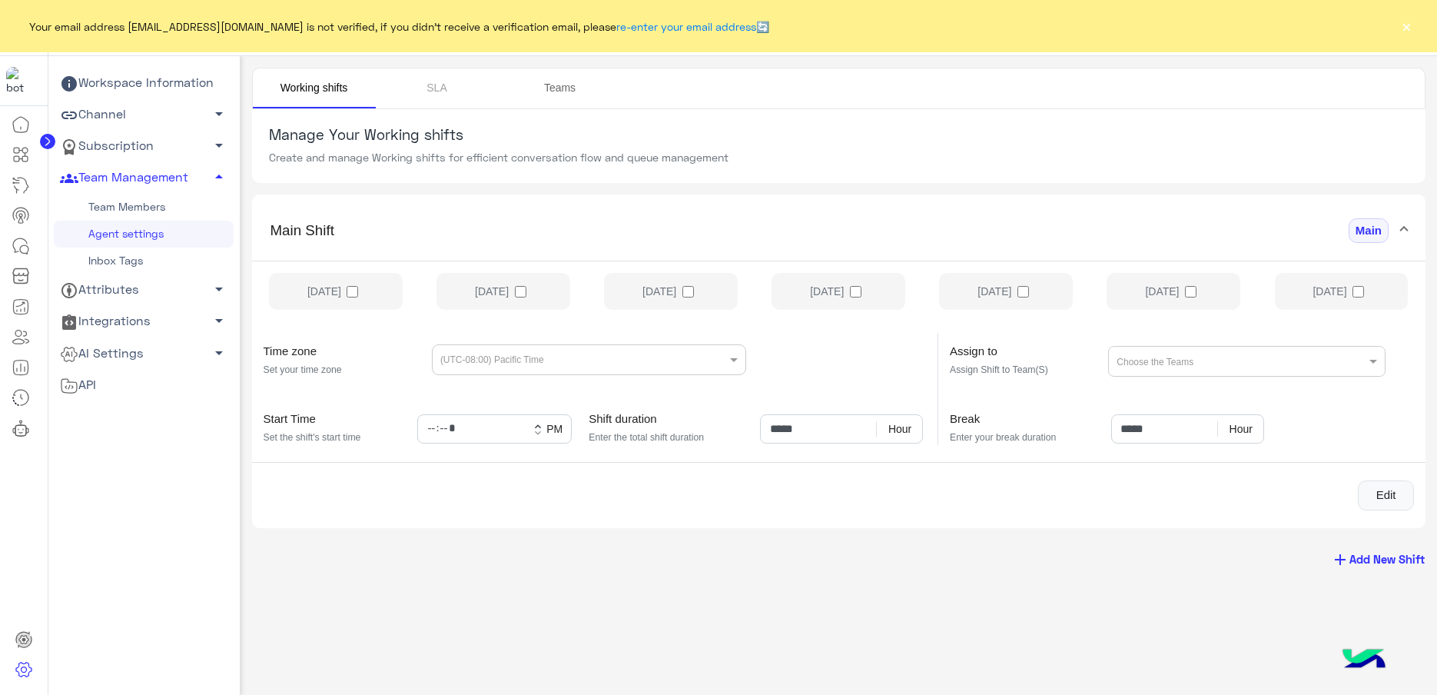
click at [564, 95] on link "Teams" at bounding box center [560, 88] width 123 height 40
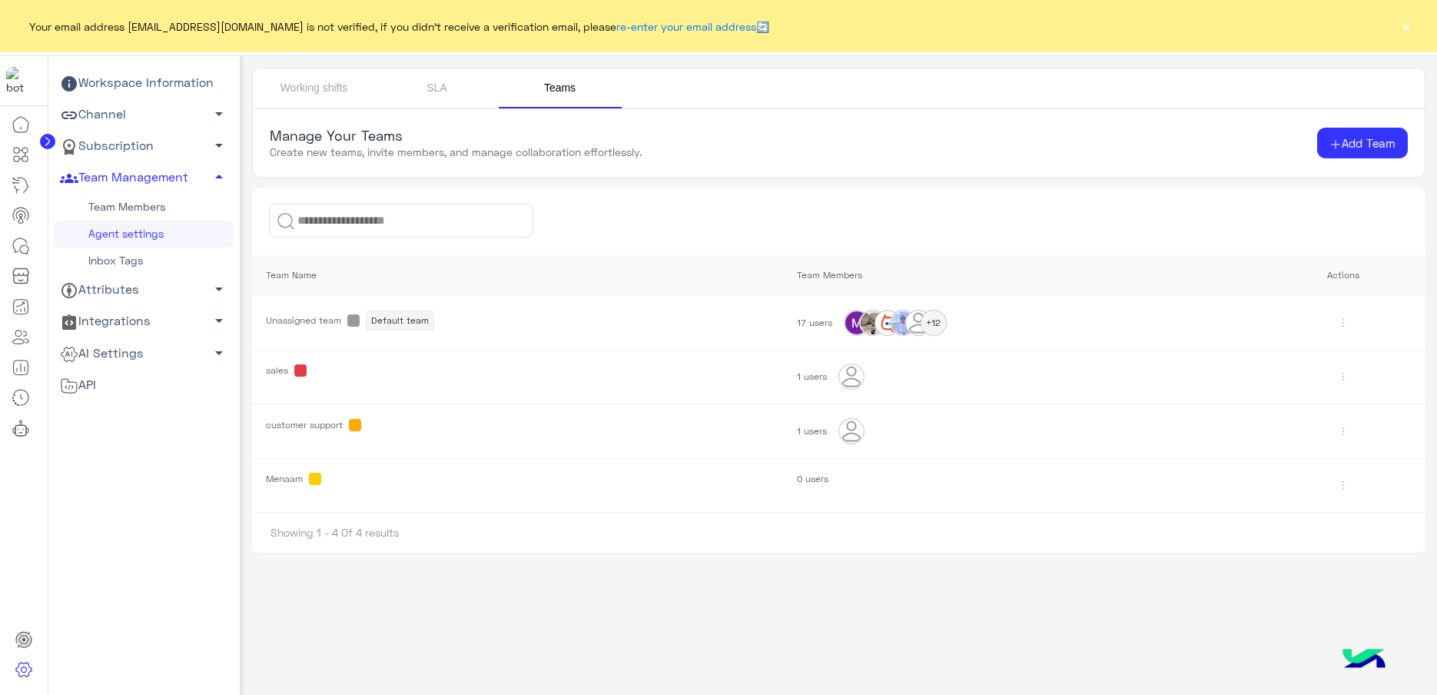
click at [808, 485] on td "0 users" at bounding box center [1021, 485] width 479 height 55
click at [804, 481] on span "0 users" at bounding box center [813, 479] width 32 height 12
click at [801, 477] on span "0 users" at bounding box center [813, 479] width 32 height 12
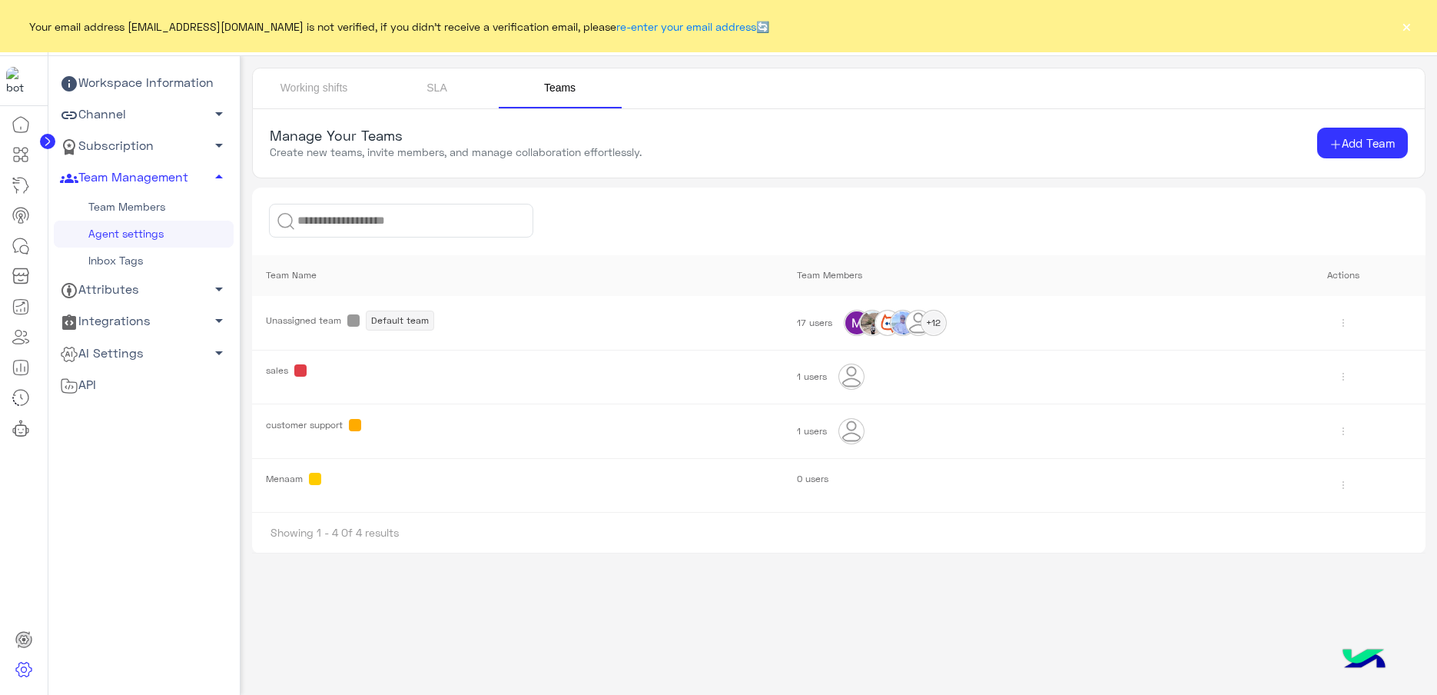
click at [712, 527] on div "Showing 1 - 4 Of 4 results" at bounding box center [839, 533] width 1174 height 41
click at [319, 474] on span at bounding box center [315, 479] width 12 height 12
click at [316, 479] on span at bounding box center [315, 479] width 12 height 12
click at [346, 221] on input at bounding box center [401, 221] width 264 height 34
drag, startPoint x: 270, startPoint y: 478, endPoint x: 262, endPoint y: 475, distance: 9.0
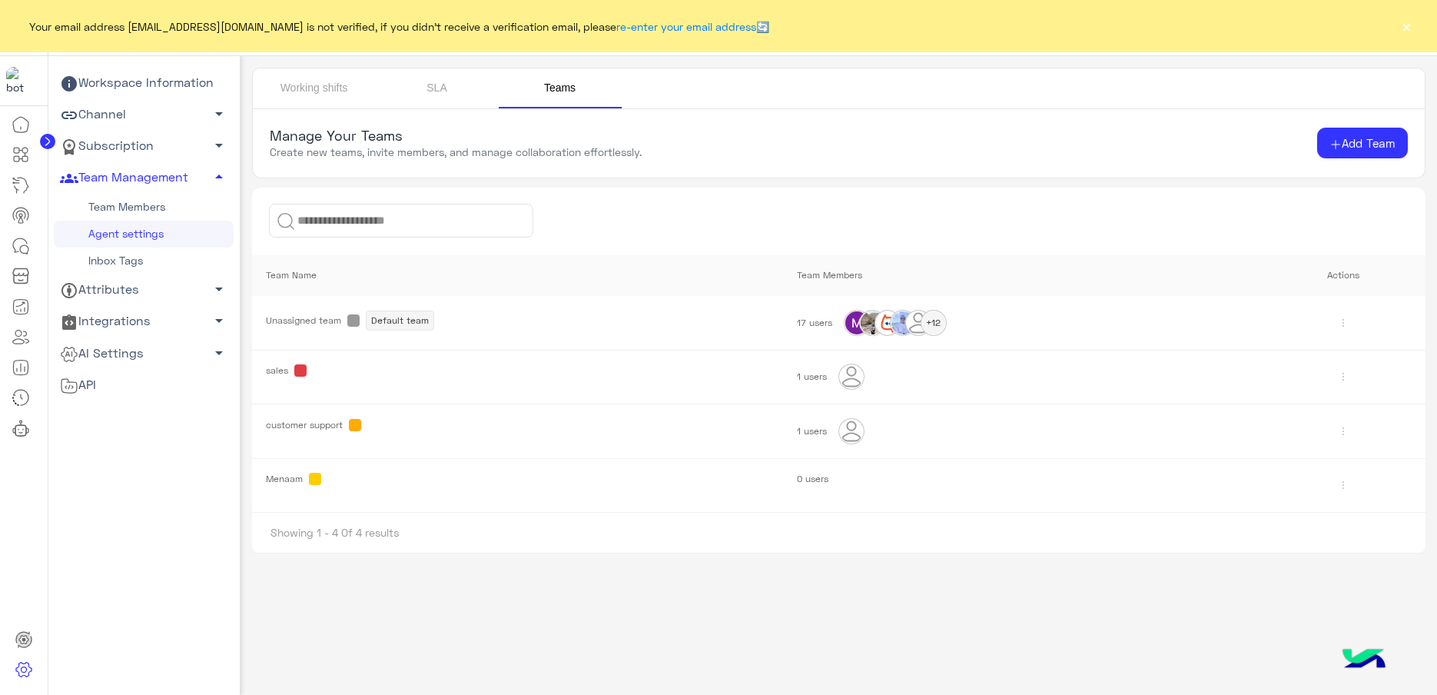
click at [262, 475] on td "Menaam" at bounding box center [517, 485] width 530 height 55
click at [280, 484] on td "Menaam" at bounding box center [517, 485] width 530 height 55
click at [287, 475] on span "Menaam" at bounding box center [284, 479] width 37 height 12
copy span "Menaam"
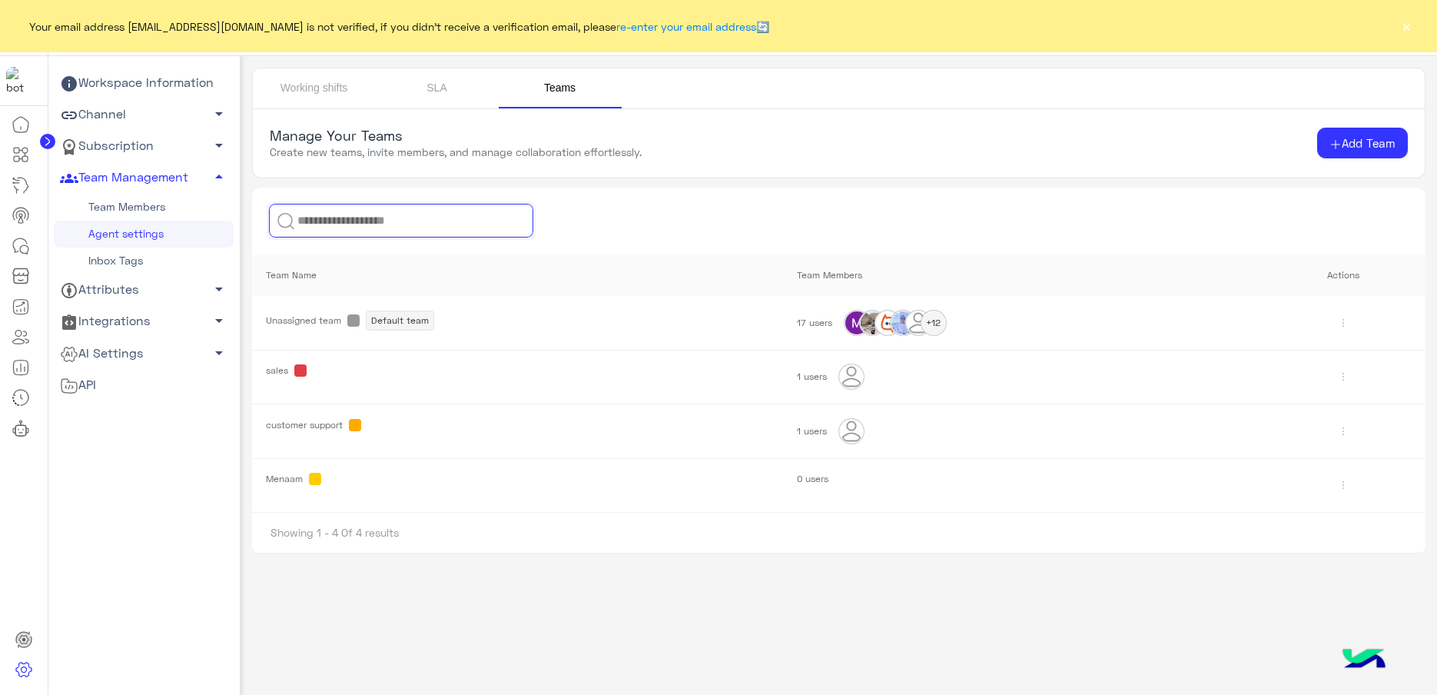
click at [373, 208] on input at bounding box center [401, 221] width 264 height 34
paste input "******"
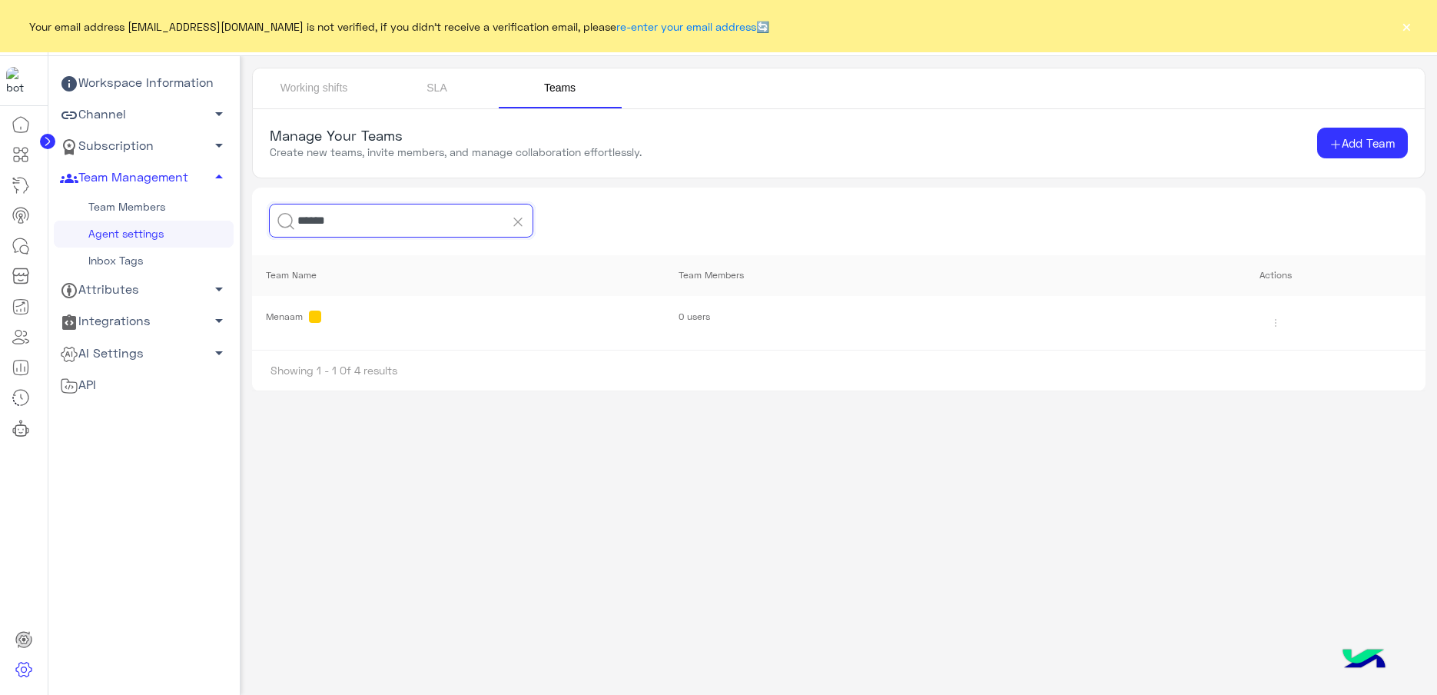
type input "******"
click at [306, 320] on span "Menaam" at bounding box center [457, 316] width 383 height 12
click at [1275, 273] on th "Actions" at bounding box center [1276, 275] width 300 height 41
drag, startPoint x: 1275, startPoint y: 273, endPoint x: 1277, endPoint y: 320, distance: 47.7
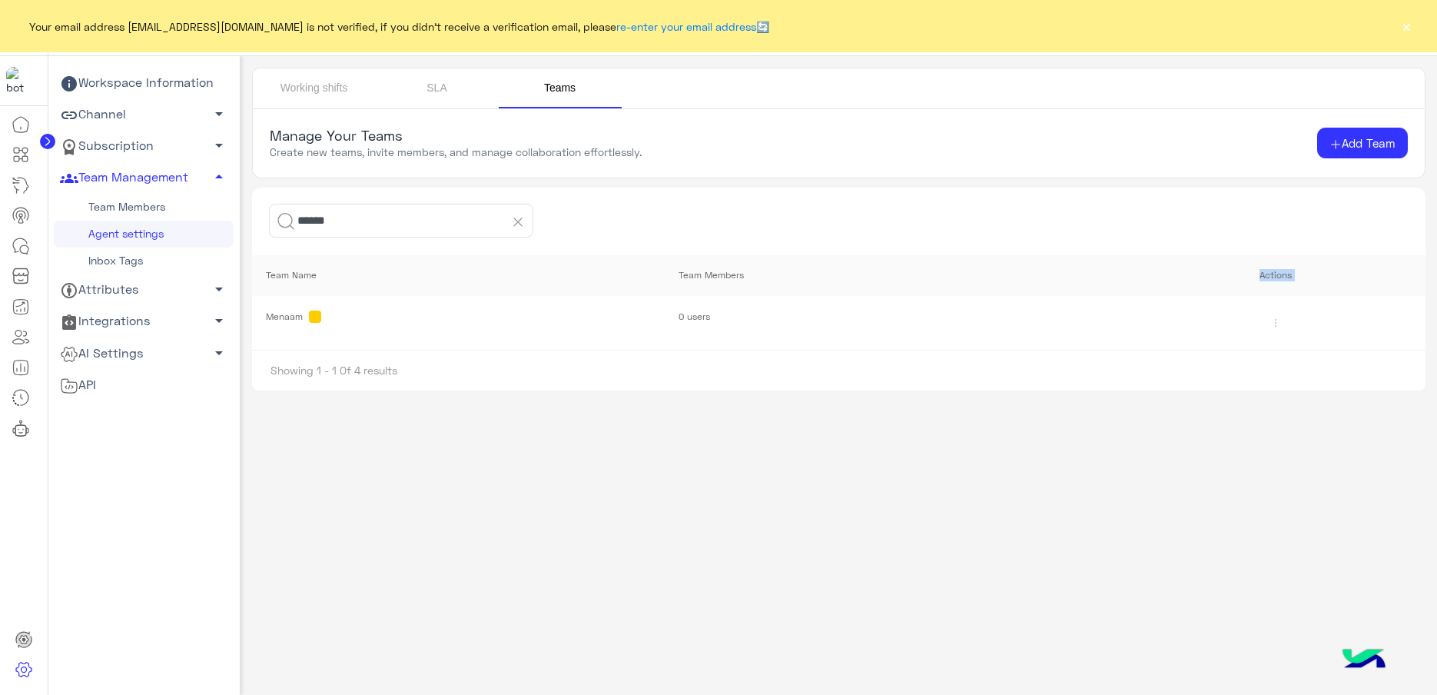
click at [1275, 273] on th "Actions" at bounding box center [1276, 275] width 300 height 41
click at [1314, 300] on td at bounding box center [1276, 323] width 300 height 54
drag, startPoint x: 310, startPoint y: 313, endPoint x: 672, endPoint y: 321, distance: 362.0
click at [661, 322] on td "Menaam" at bounding box center [458, 323] width 413 height 54
click at [430, 85] on link "SLA" at bounding box center [437, 88] width 123 height 40
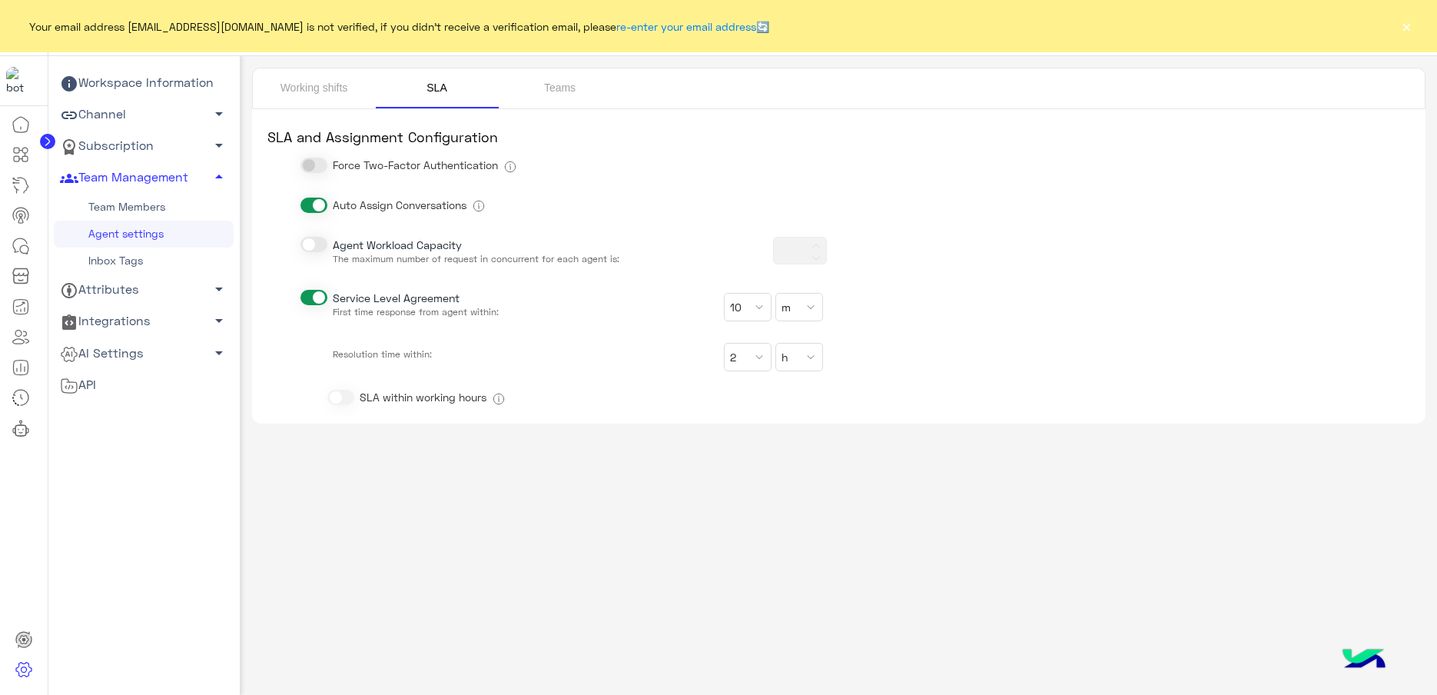
type input "***"
click at [310, 93] on link "Working shifts" at bounding box center [314, 88] width 123 height 40
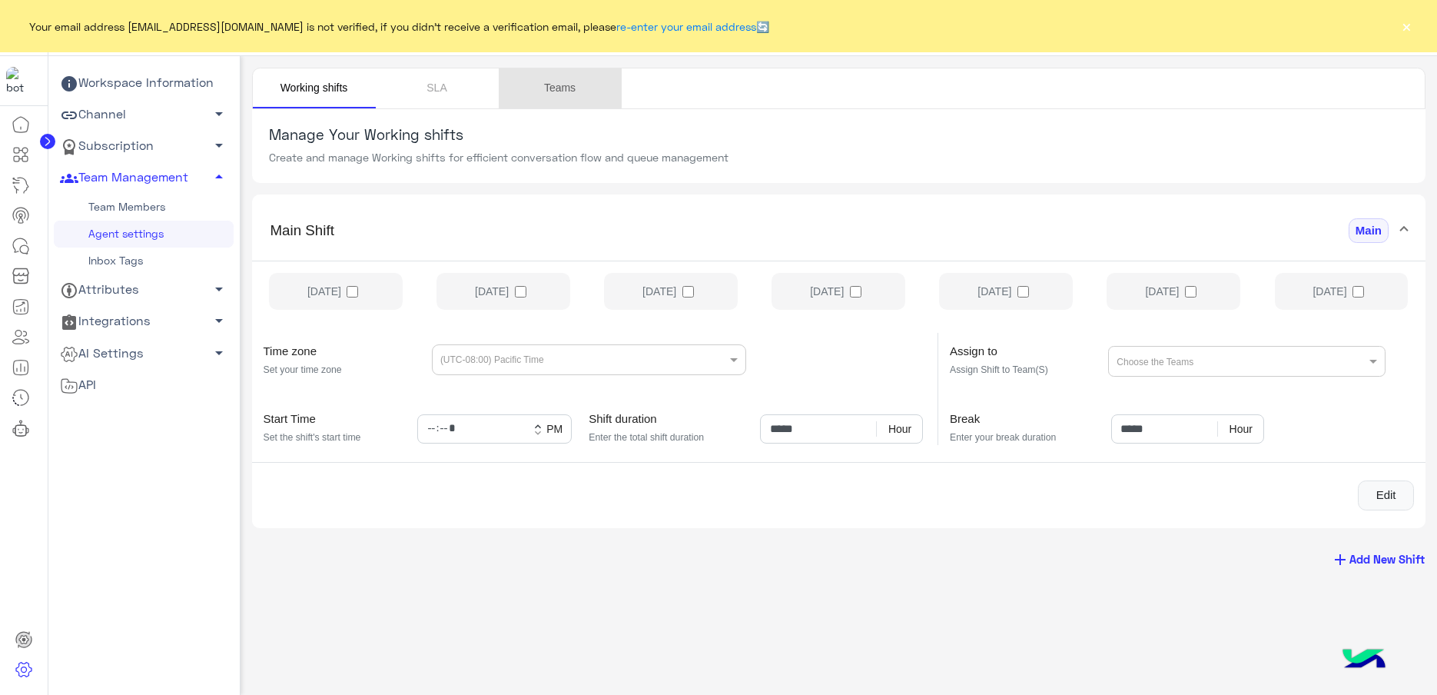
click at [557, 75] on link "Teams" at bounding box center [560, 88] width 123 height 40
